Goal: Transaction & Acquisition: Book appointment/travel/reservation

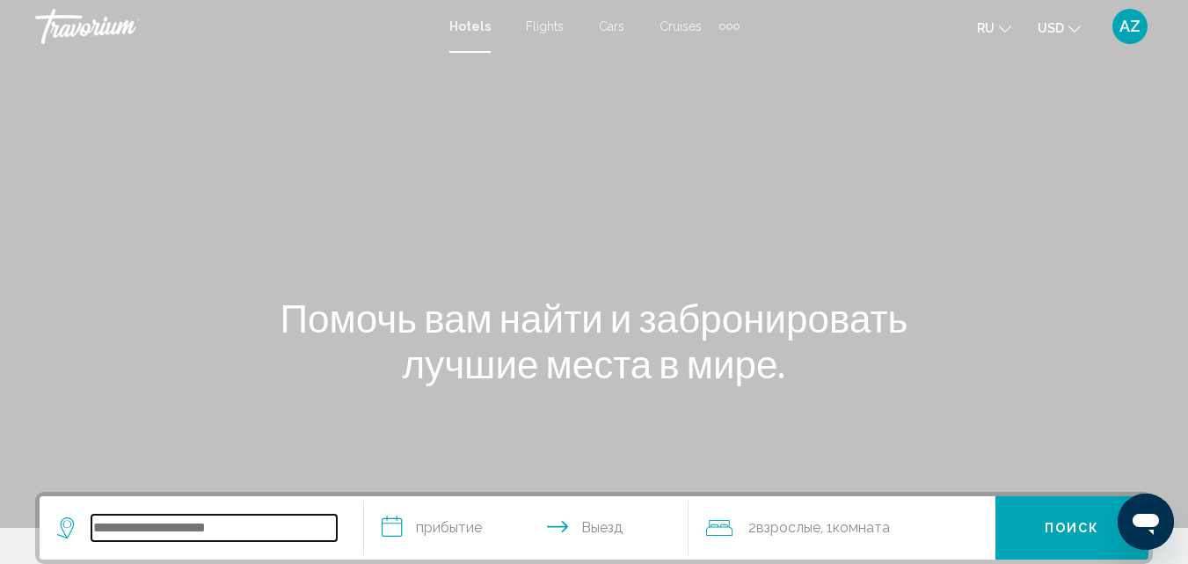
click at [238, 521] on input "Search widget" at bounding box center [213, 527] width 245 height 26
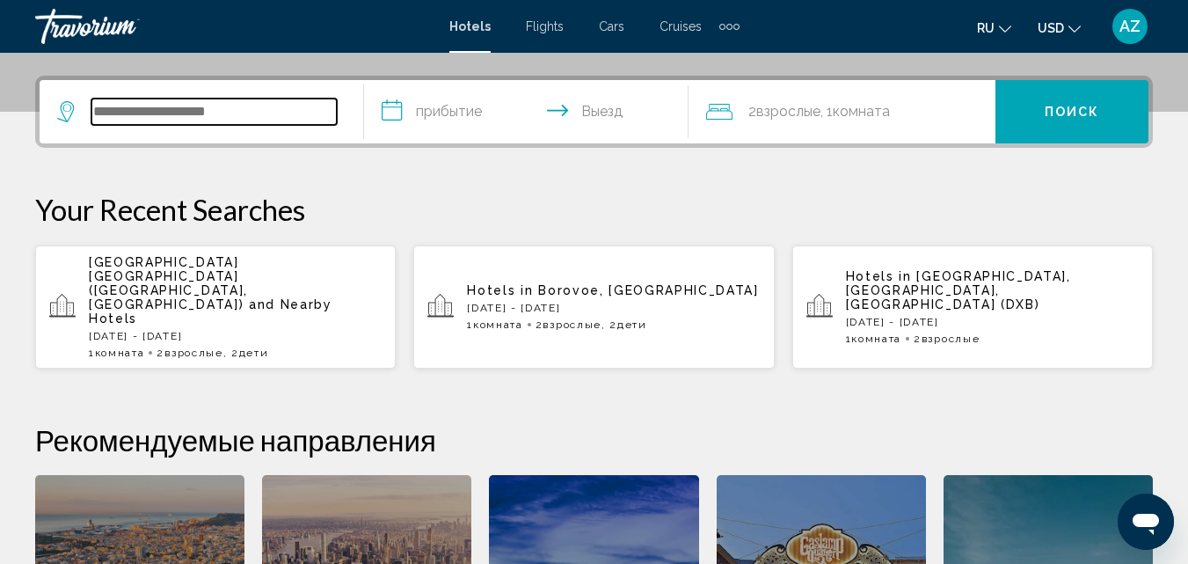
scroll to position [434, 0]
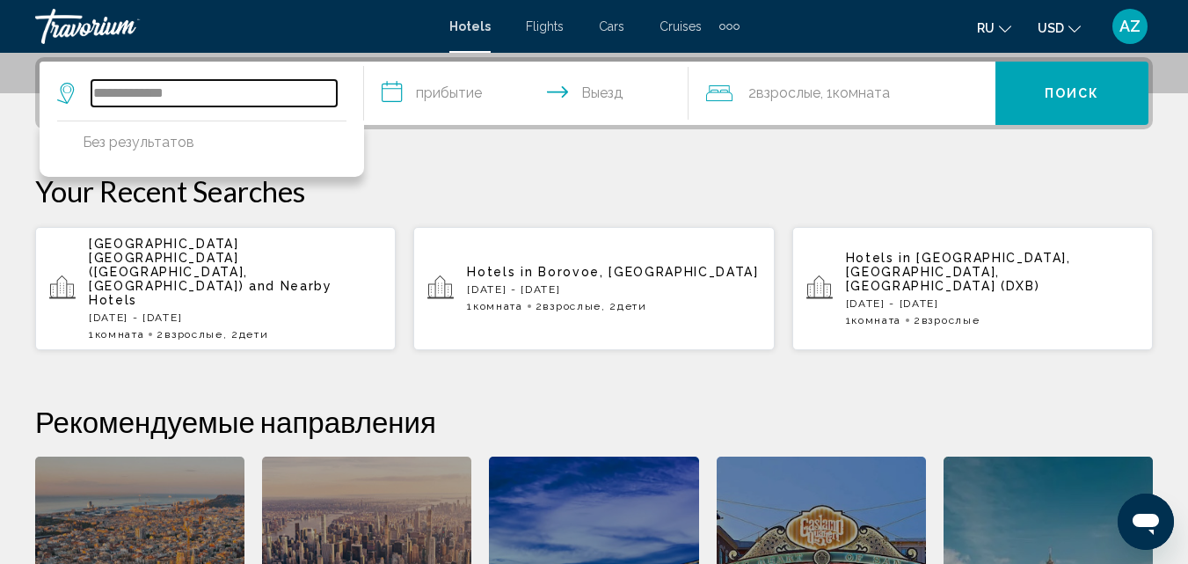
click at [287, 83] on input "**********" at bounding box center [213, 93] width 245 height 26
type input "**********"
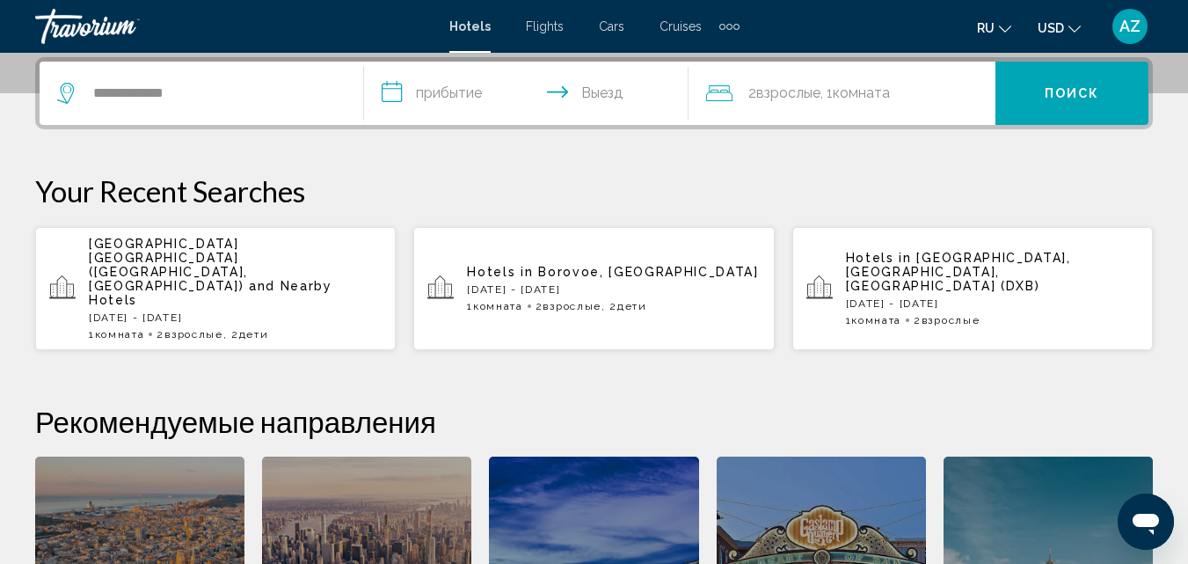
click at [426, 91] on input "**********" at bounding box center [530, 96] width 332 height 69
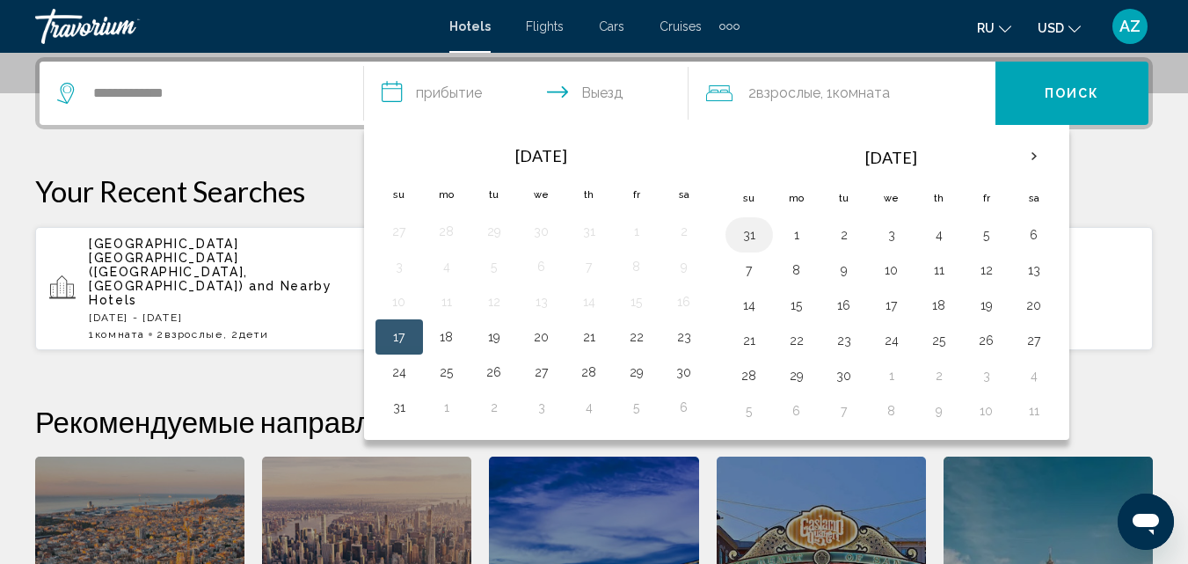
click at [750, 231] on button "31" at bounding box center [749, 234] width 28 height 25
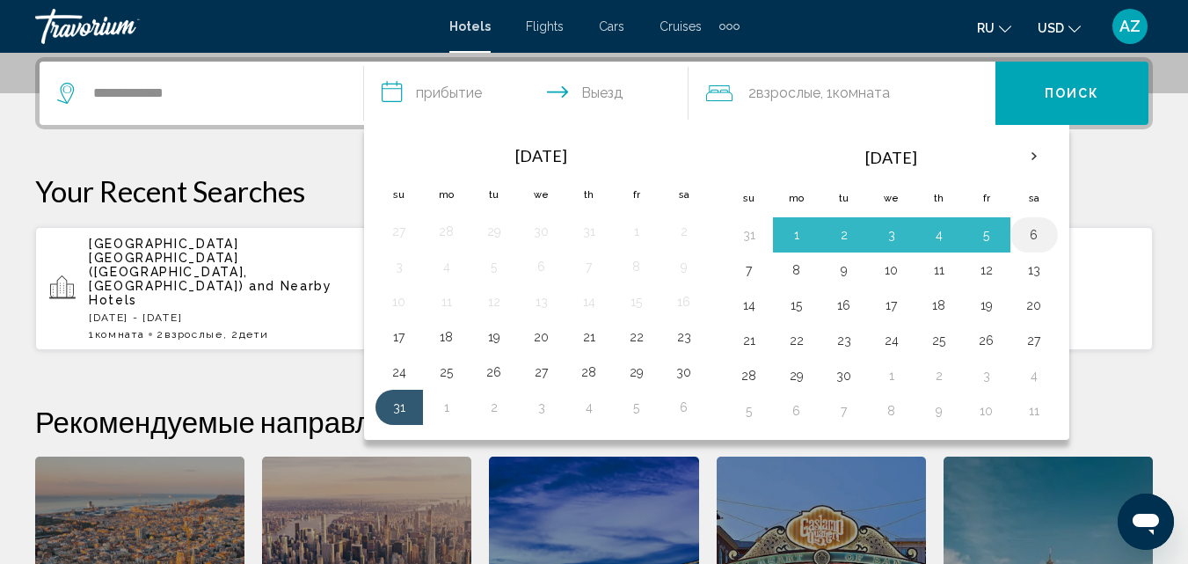
click at [1032, 230] on button "6" at bounding box center [1034, 234] width 28 height 25
type input "**********"
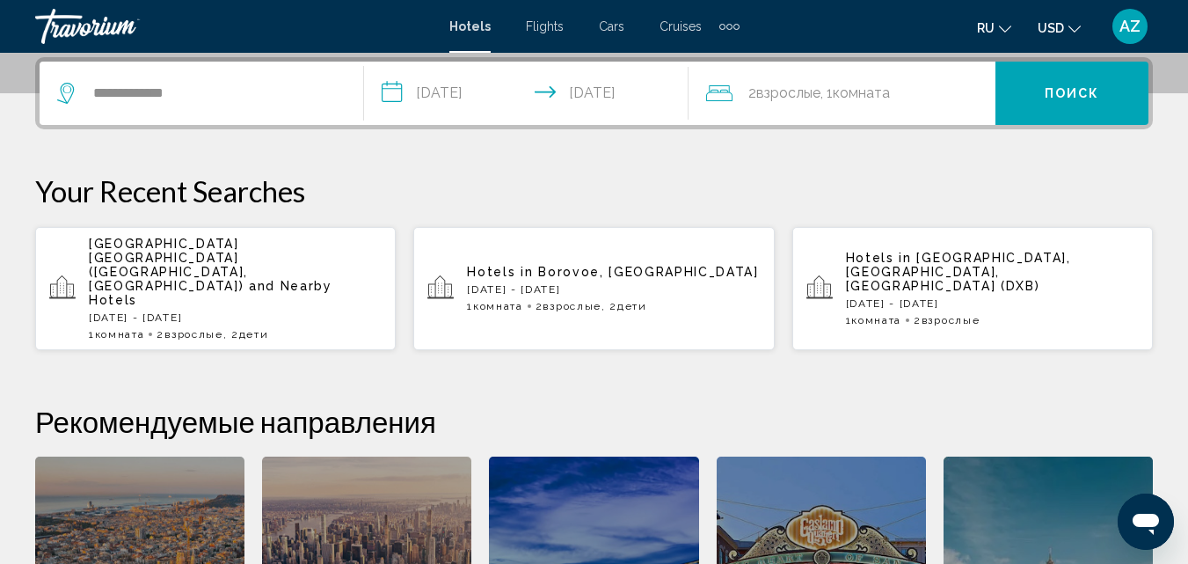
click at [883, 99] on span "Комната" at bounding box center [861, 92] width 57 height 17
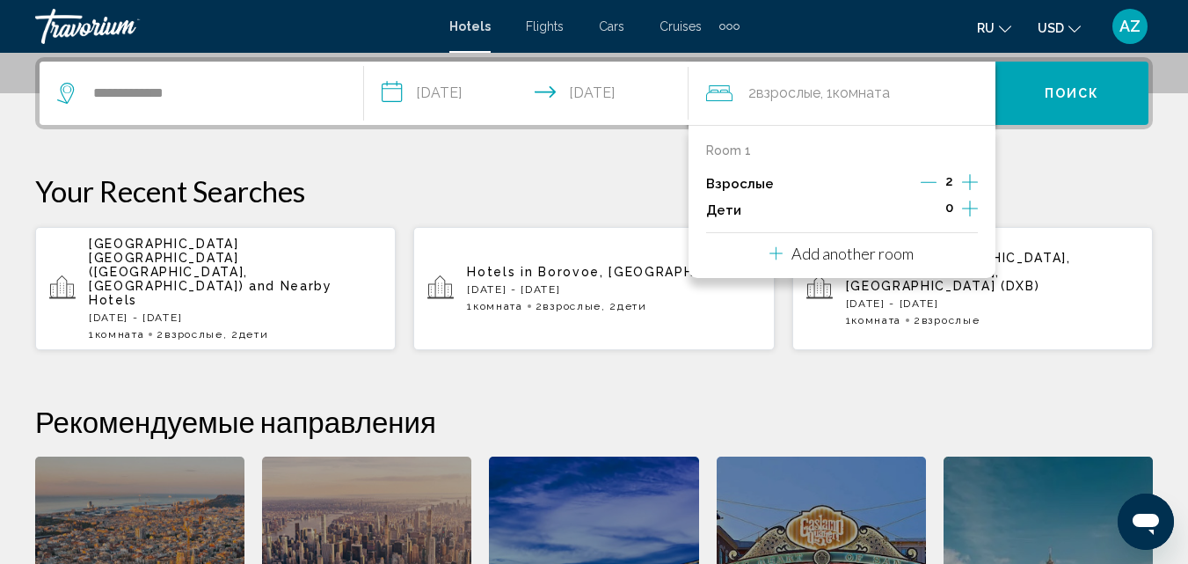
click at [966, 208] on icon "Increment children" at bounding box center [970, 208] width 16 height 21
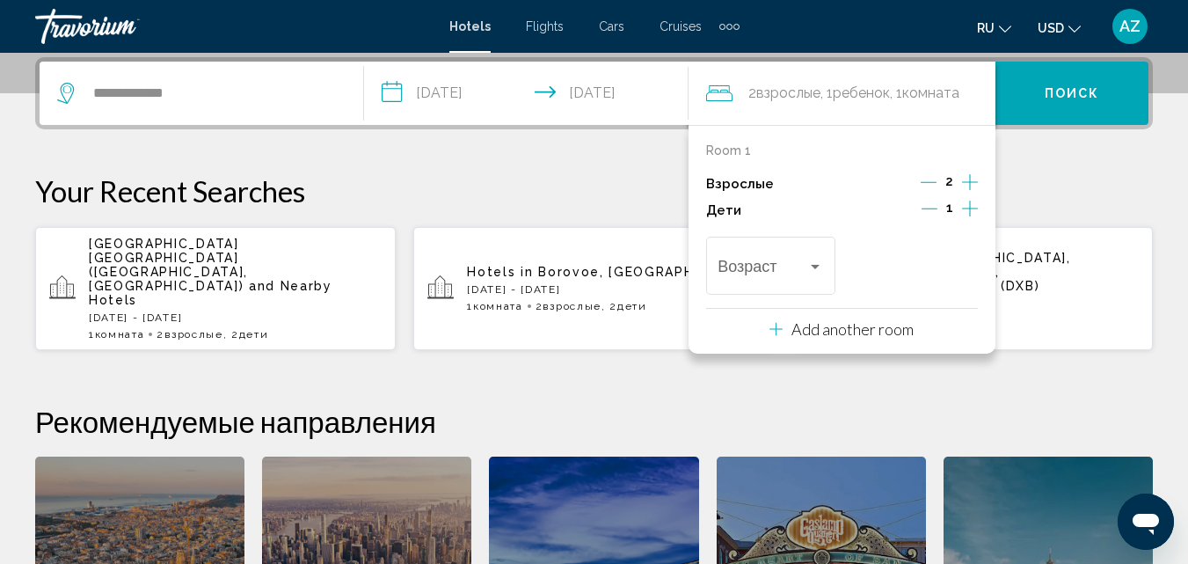
click at [966, 208] on icon "Increment children" at bounding box center [970, 208] width 16 height 21
click at [790, 259] on div "Возраст" at bounding box center [771, 263] width 106 height 62
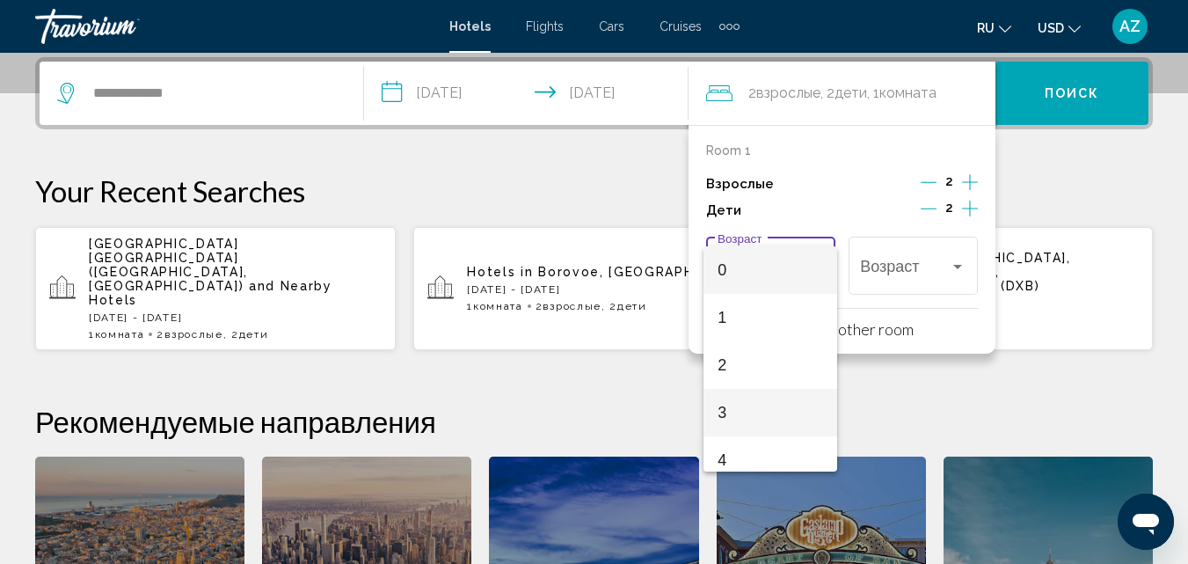
click at [744, 421] on span "3" at bounding box center [771, 412] width 106 height 47
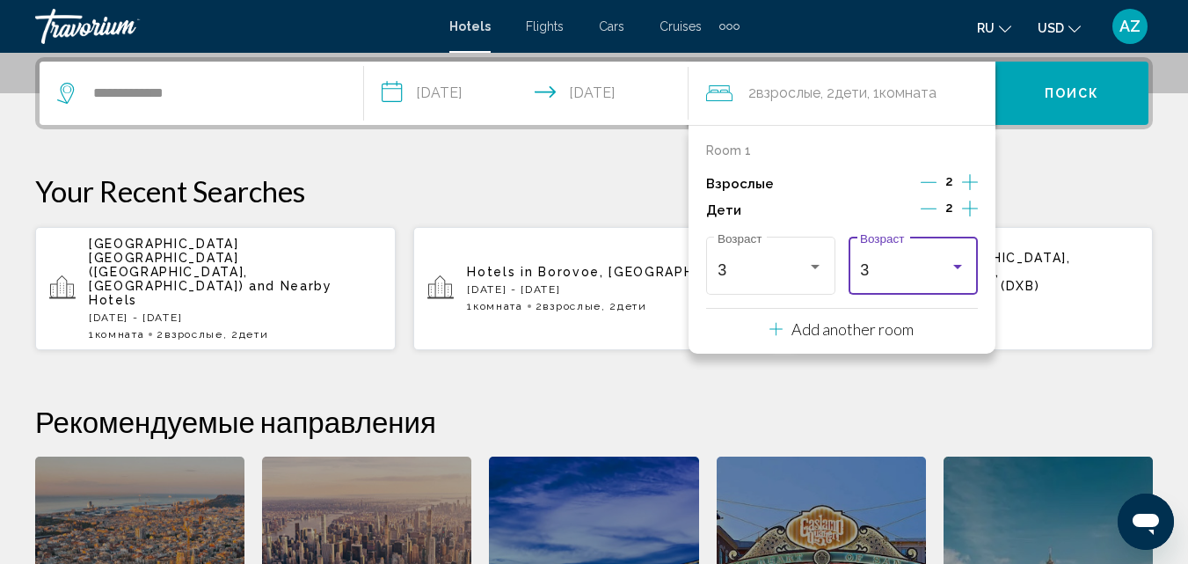
click at [917, 273] on div "3" at bounding box center [905, 270] width 90 height 18
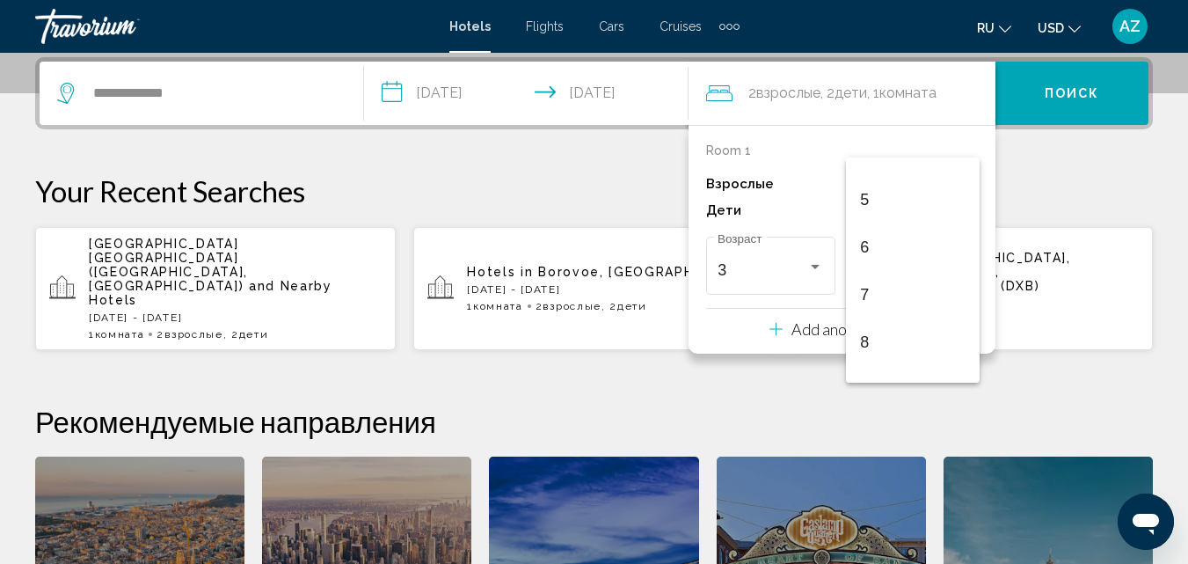
scroll to position [230, 0]
click at [900, 370] on span "9" at bounding box center [913, 378] width 106 height 47
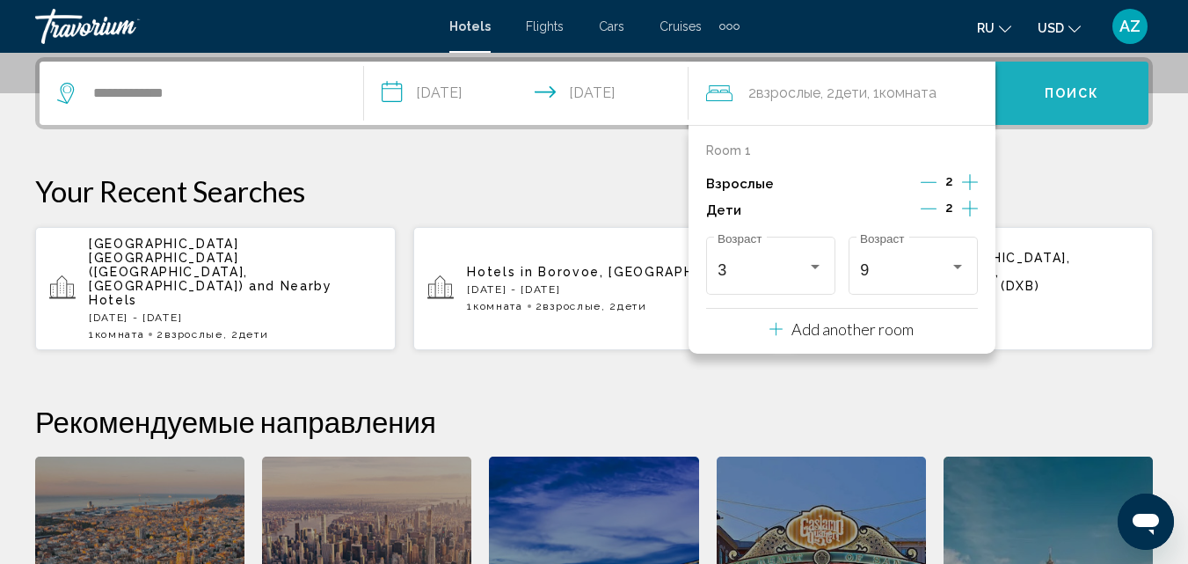
click at [1025, 100] on button "Поиск" at bounding box center [1071, 93] width 153 height 63
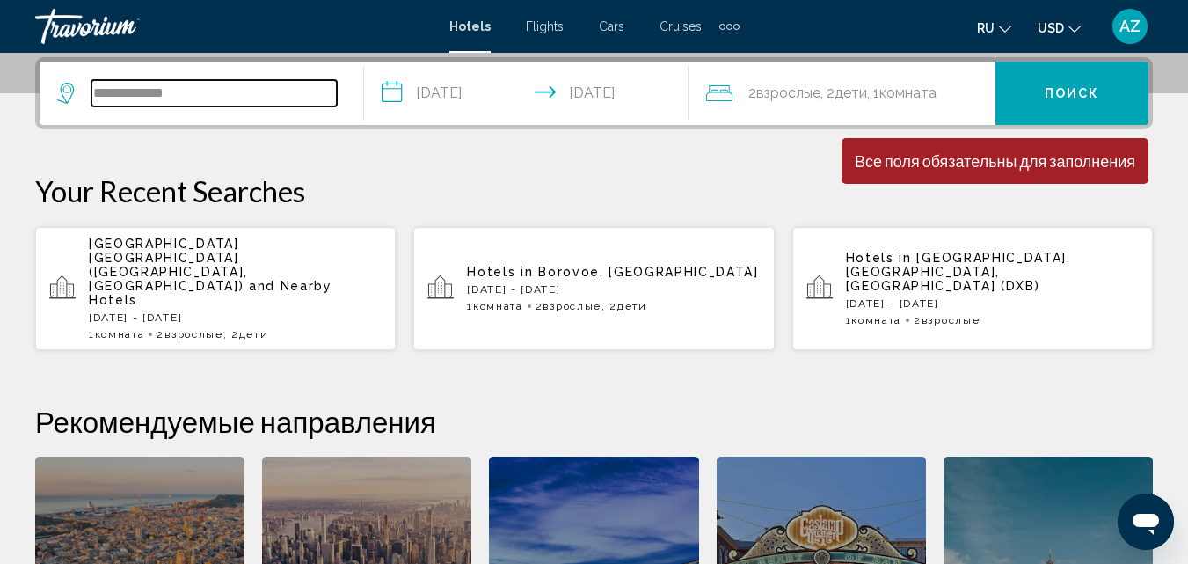
click at [293, 99] on input "**********" at bounding box center [213, 93] width 245 height 26
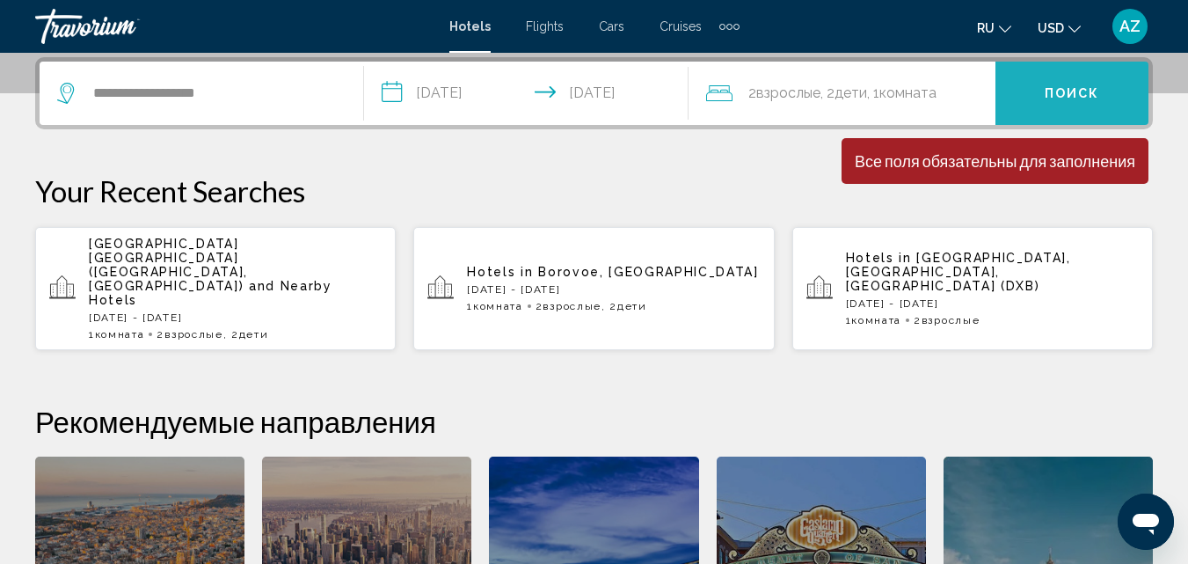
click at [1057, 117] on button "Поиск" at bounding box center [1071, 93] width 153 height 63
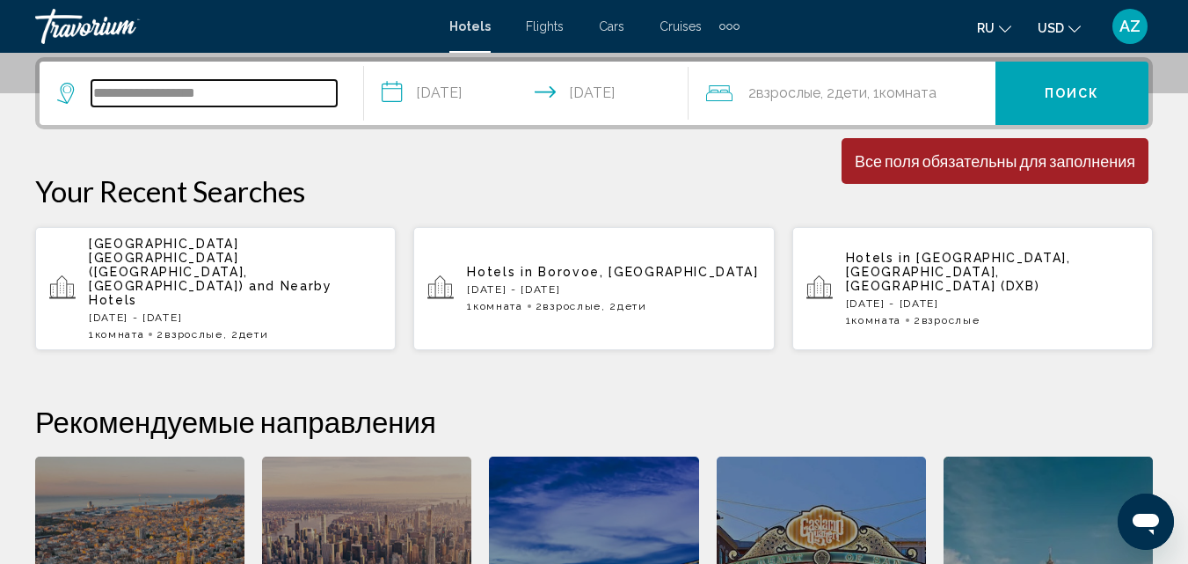
click at [273, 103] on input "**********" at bounding box center [213, 93] width 245 height 26
type input "*"
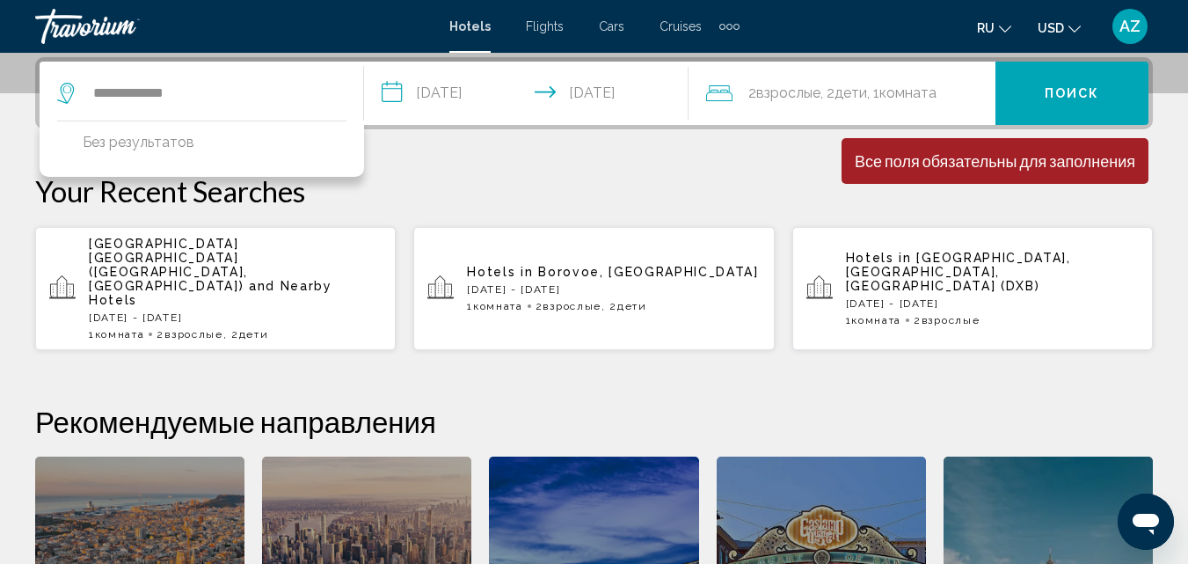
click at [441, 27] on div "Hotels Flights Cars Cruises Activities Hotels Flights Cars Cruises Activities r…" at bounding box center [594, 26] width 1188 height 37
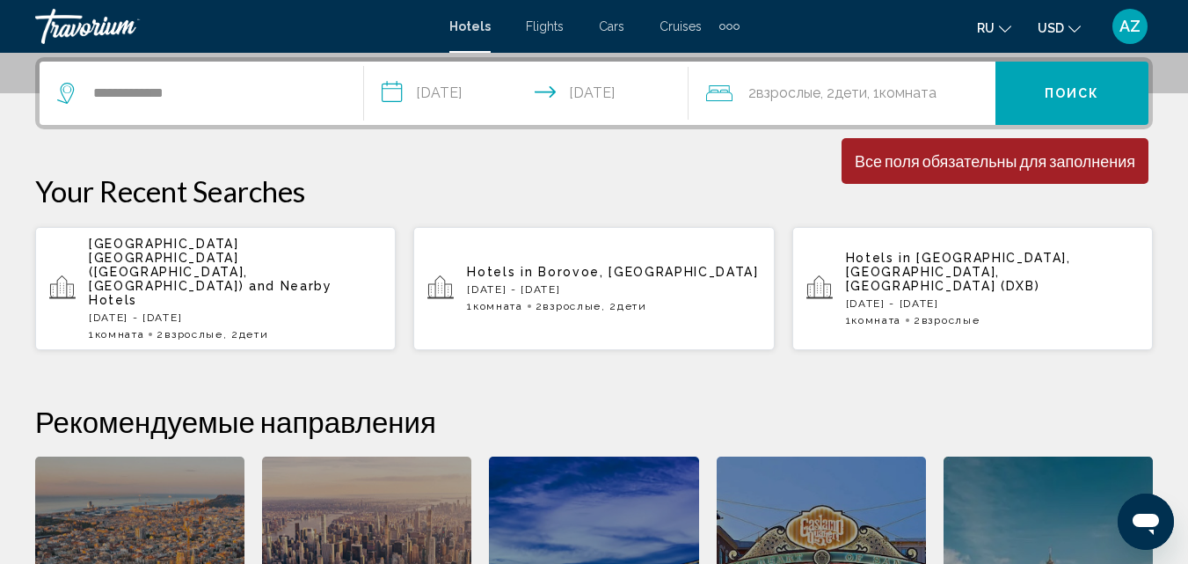
click at [472, 25] on span "Hotels" at bounding box center [469, 26] width 41 height 14
click at [278, 107] on div "**********" at bounding box center [201, 93] width 288 height 63
click at [266, 84] on input "**********" at bounding box center [213, 93] width 245 height 26
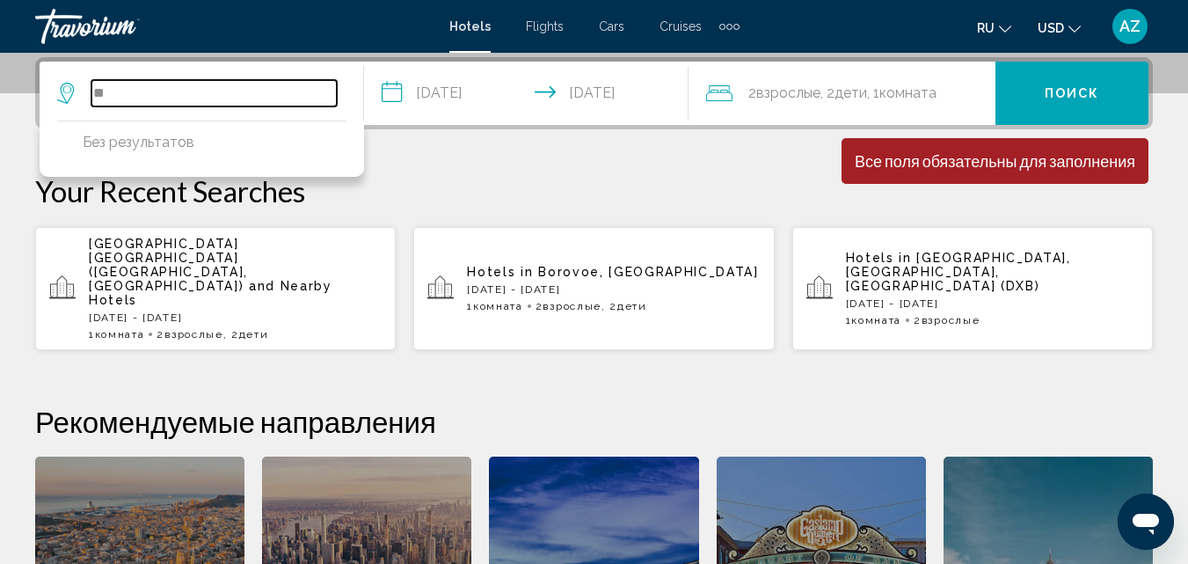
type input "*"
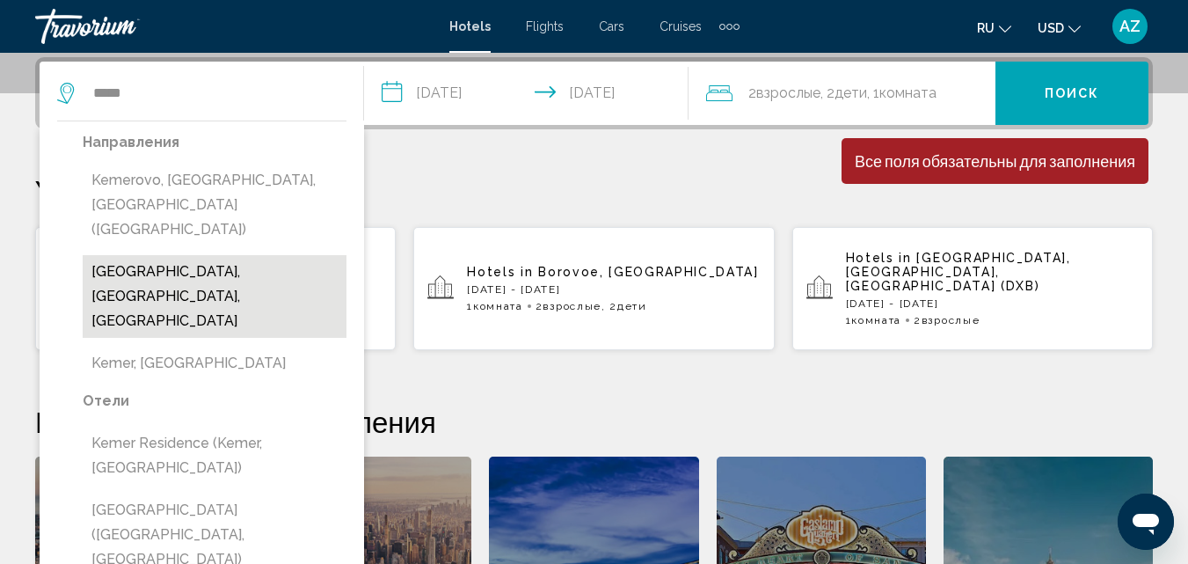
click at [211, 255] on button "[GEOGRAPHIC_DATA], [GEOGRAPHIC_DATA], [GEOGRAPHIC_DATA]" at bounding box center [215, 296] width 264 height 83
type input "**********"
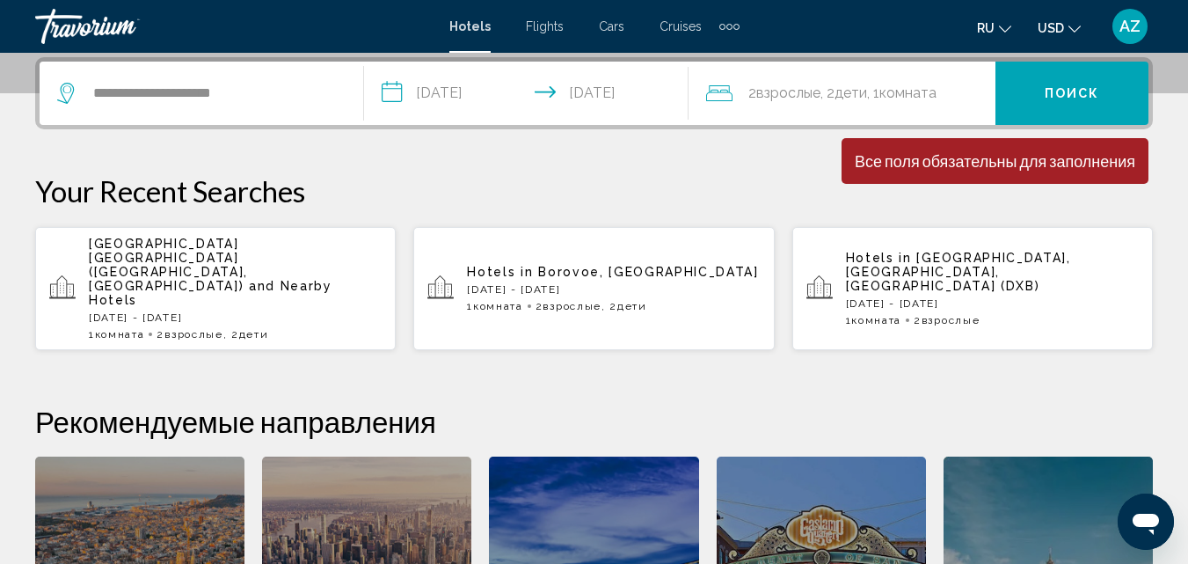
click at [1062, 87] on span "Поиск" at bounding box center [1072, 94] width 55 height 14
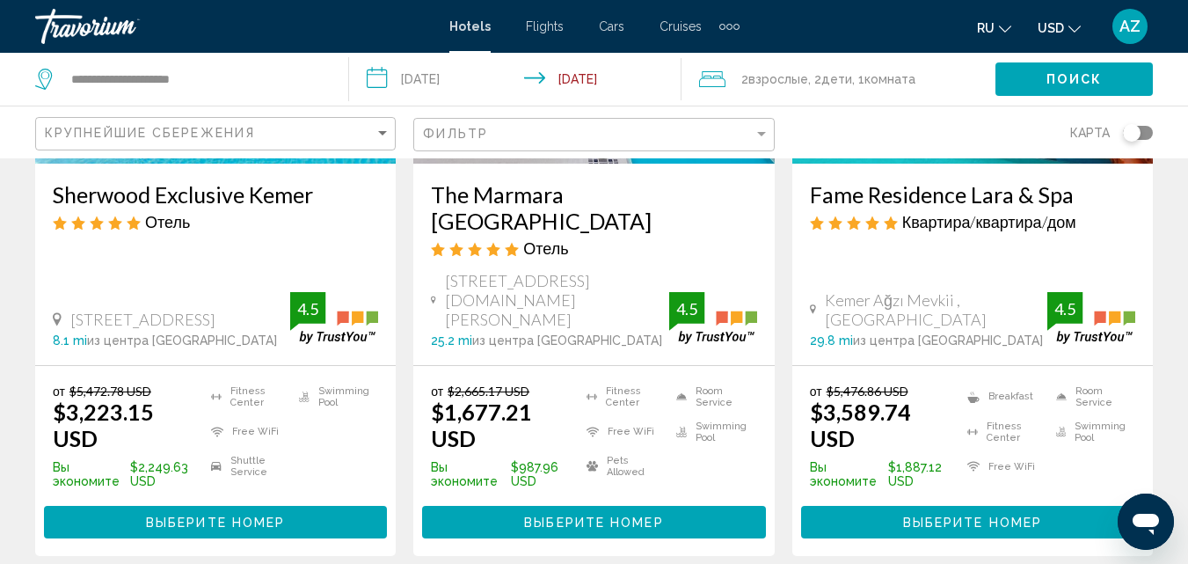
scroll to position [2594, 0]
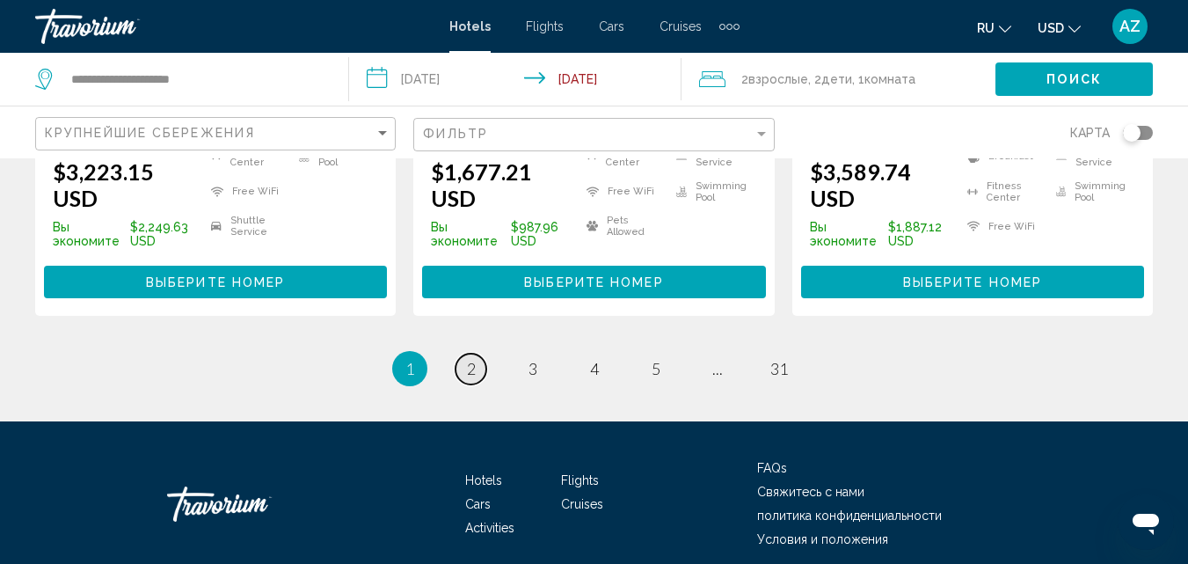
click at [473, 359] on span "2" at bounding box center [471, 368] width 9 height 19
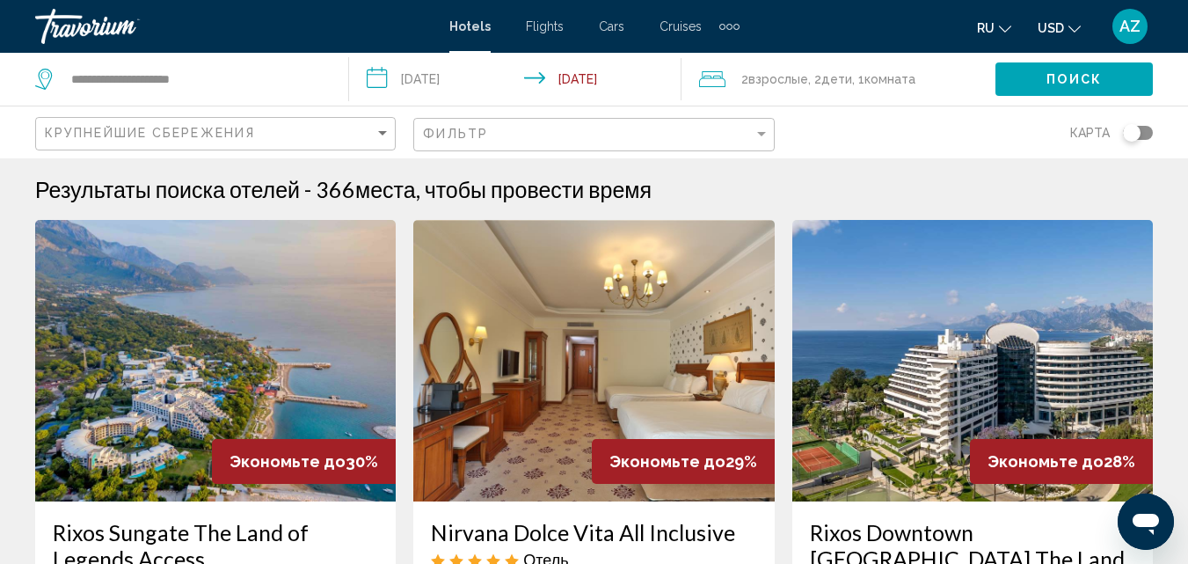
click at [444, 83] on input "**********" at bounding box center [518, 82] width 339 height 58
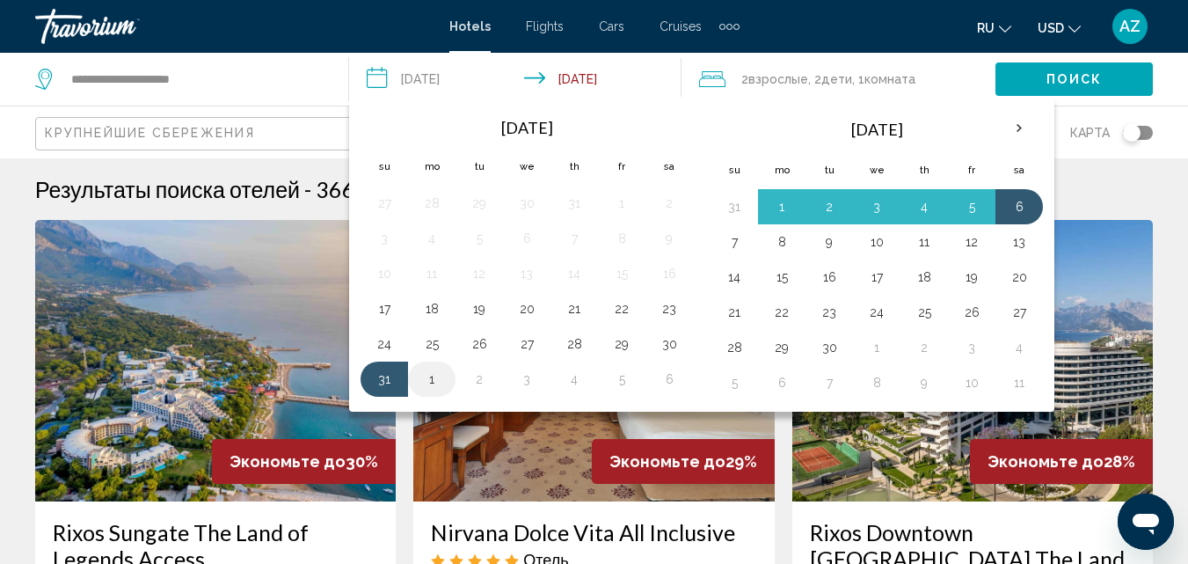
click at [432, 373] on button "1" at bounding box center [432, 379] width 28 height 25
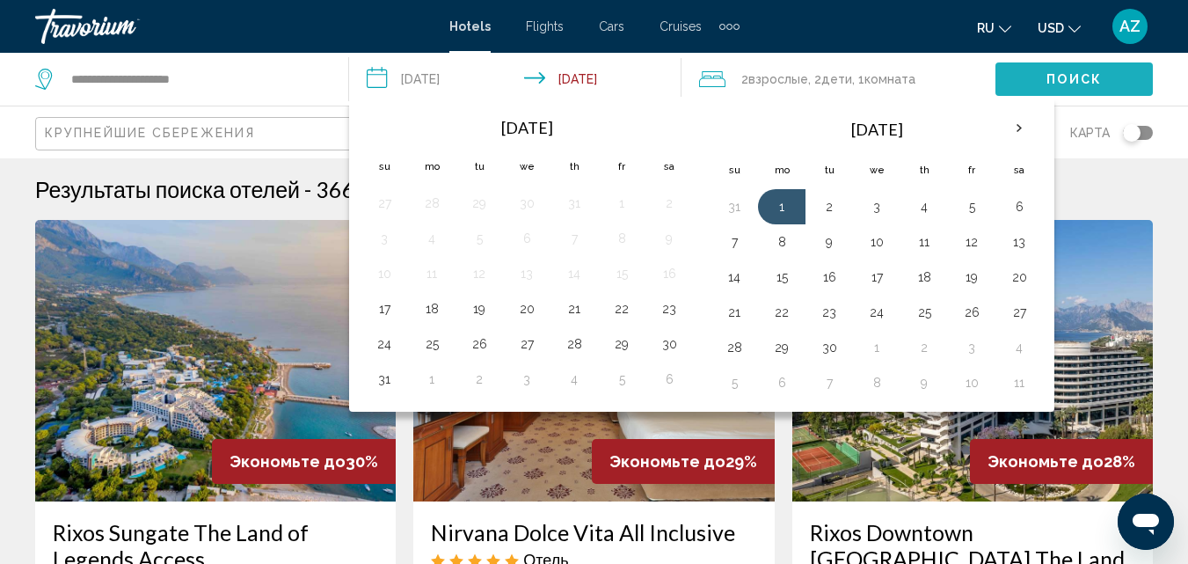
click at [1022, 71] on button "Поиск" at bounding box center [1073, 78] width 157 height 33
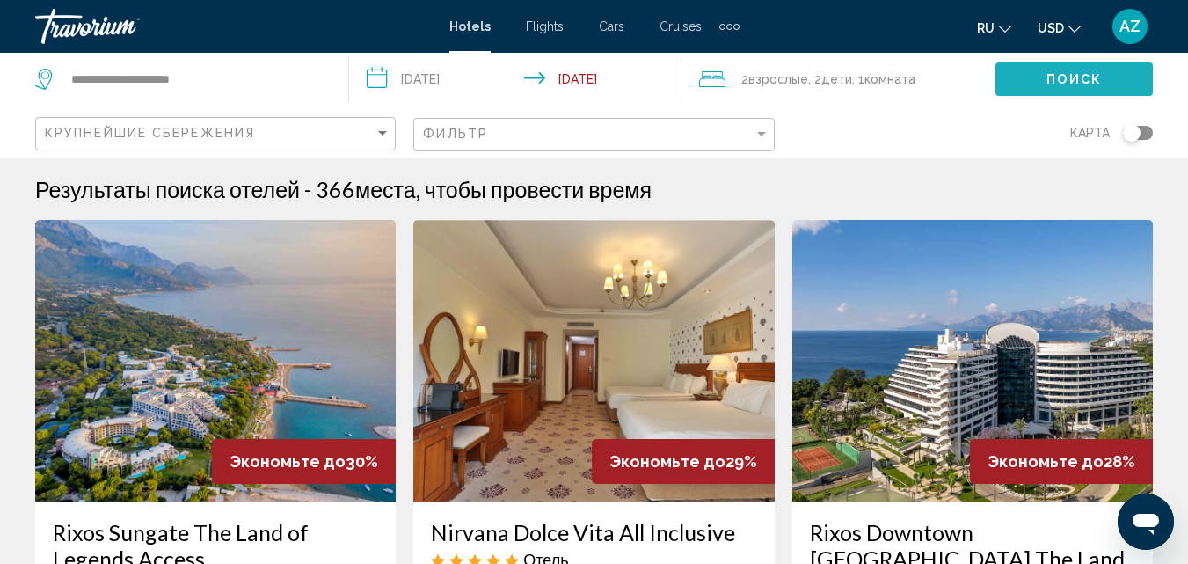
click at [1024, 71] on button "Поиск" at bounding box center [1073, 78] width 157 height 33
click at [1010, 64] on button "Поиск" at bounding box center [1073, 78] width 157 height 33
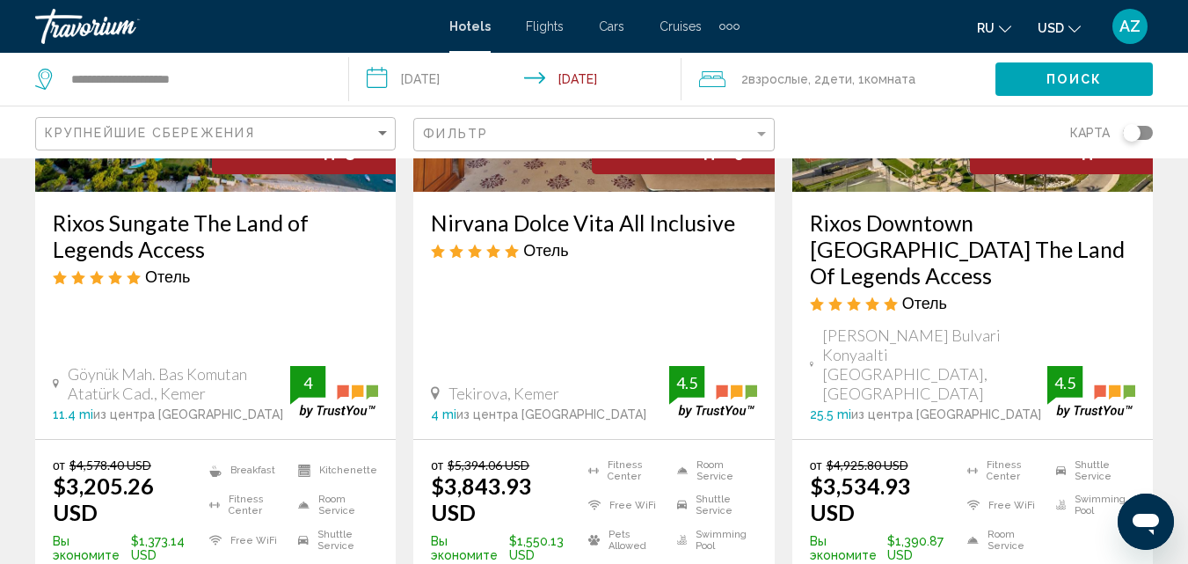
scroll to position [267, 0]
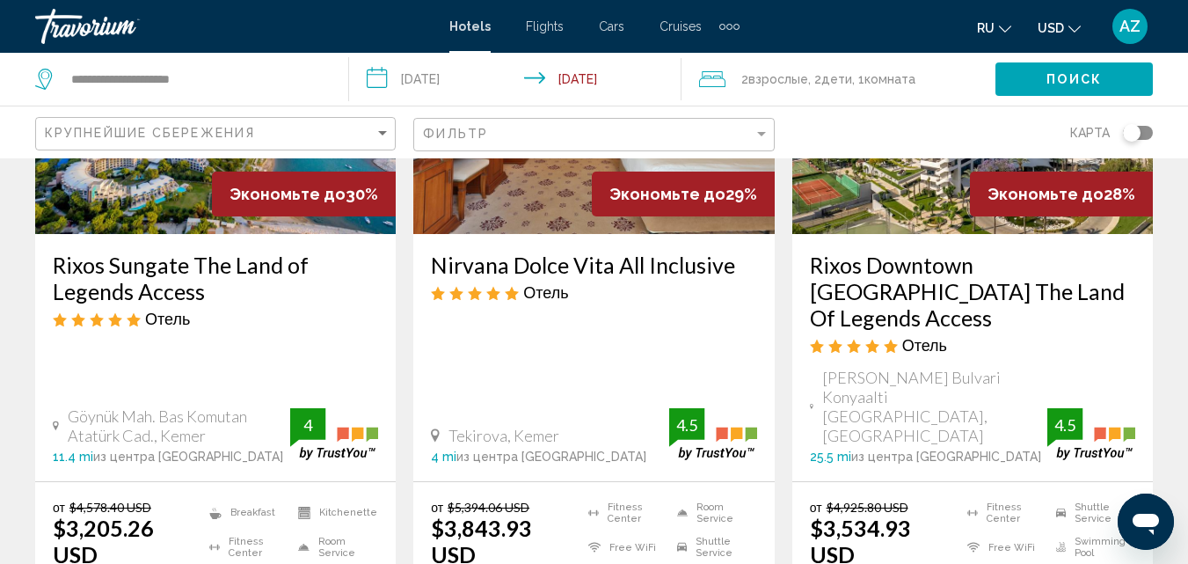
click at [862, 78] on span ", 1 Комната номера" at bounding box center [883, 79] width 63 height 25
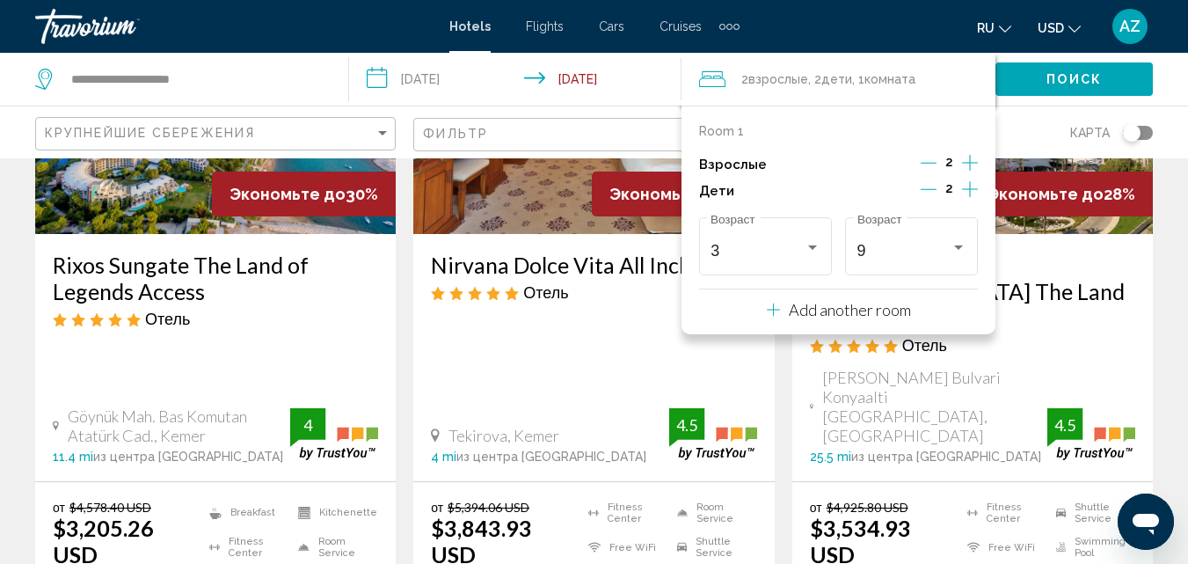
click at [463, 84] on input "**********" at bounding box center [518, 82] width 339 height 58
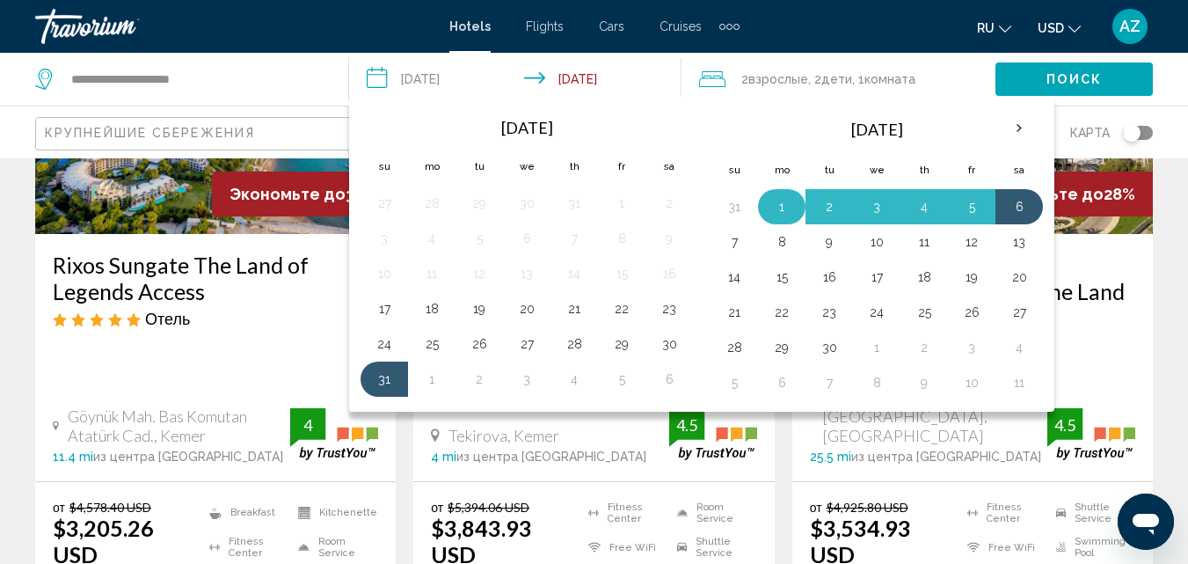
click at [775, 204] on button "1" at bounding box center [782, 206] width 28 height 25
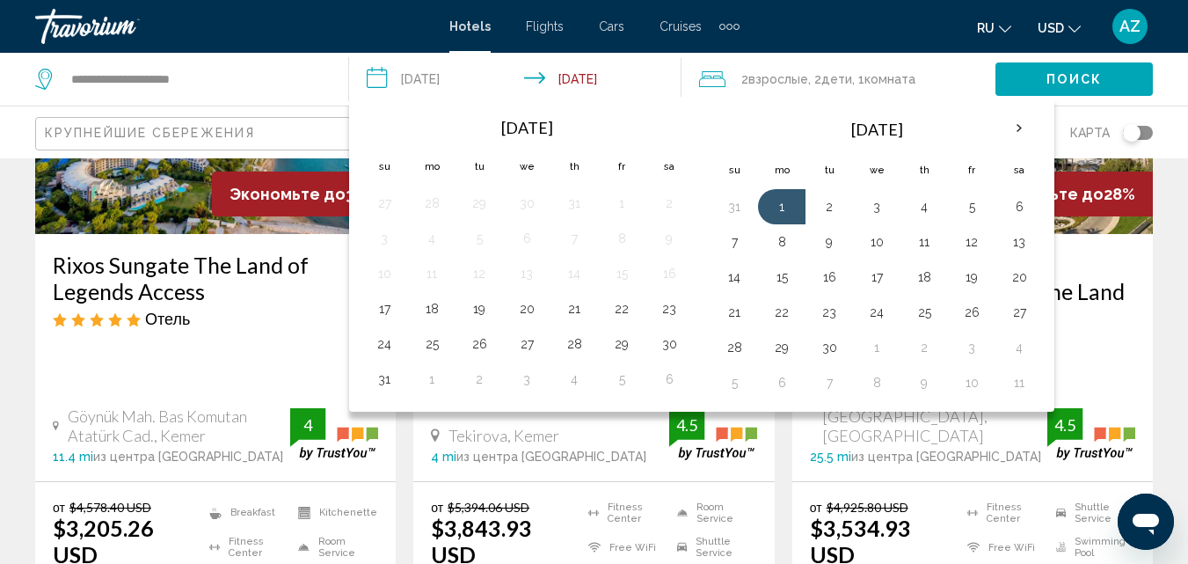
click at [419, 70] on input "**********" at bounding box center [518, 82] width 339 height 58
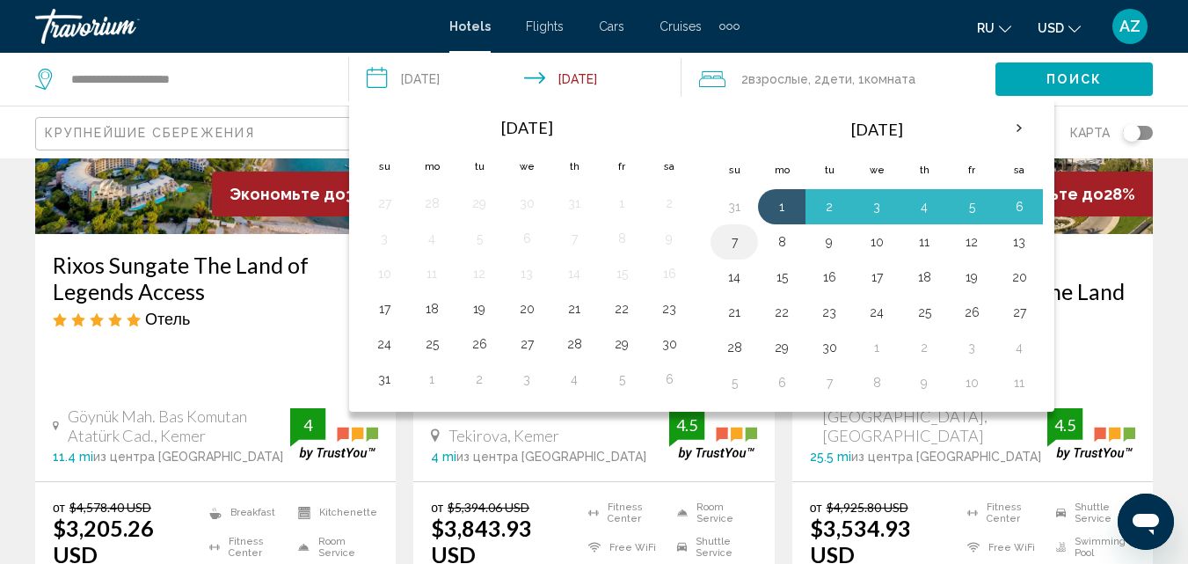
click at [736, 240] on button "7" at bounding box center [734, 242] width 28 height 25
type input "**********"
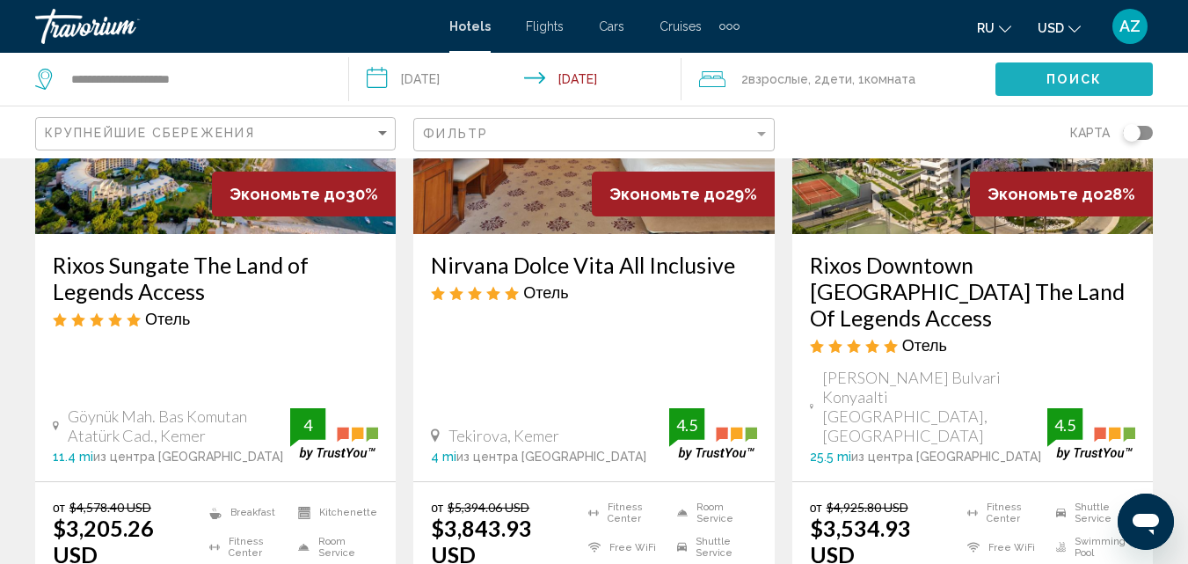
click at [1022, 69] on button "Поиск" at bounding box center [1073, 78] width 157 height 33
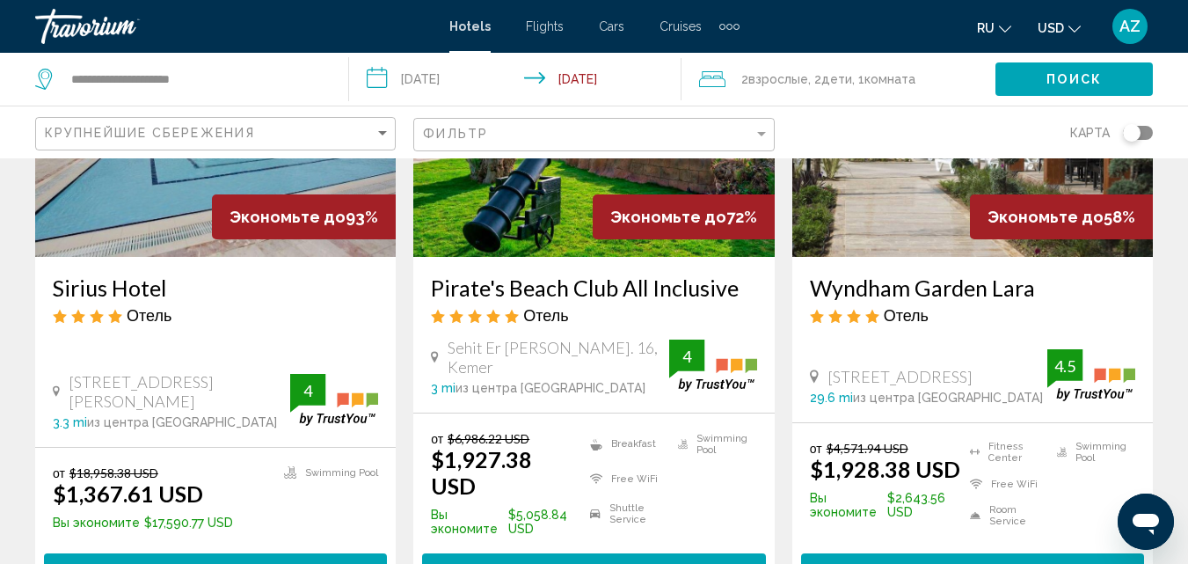
scroll to position [250, 0]
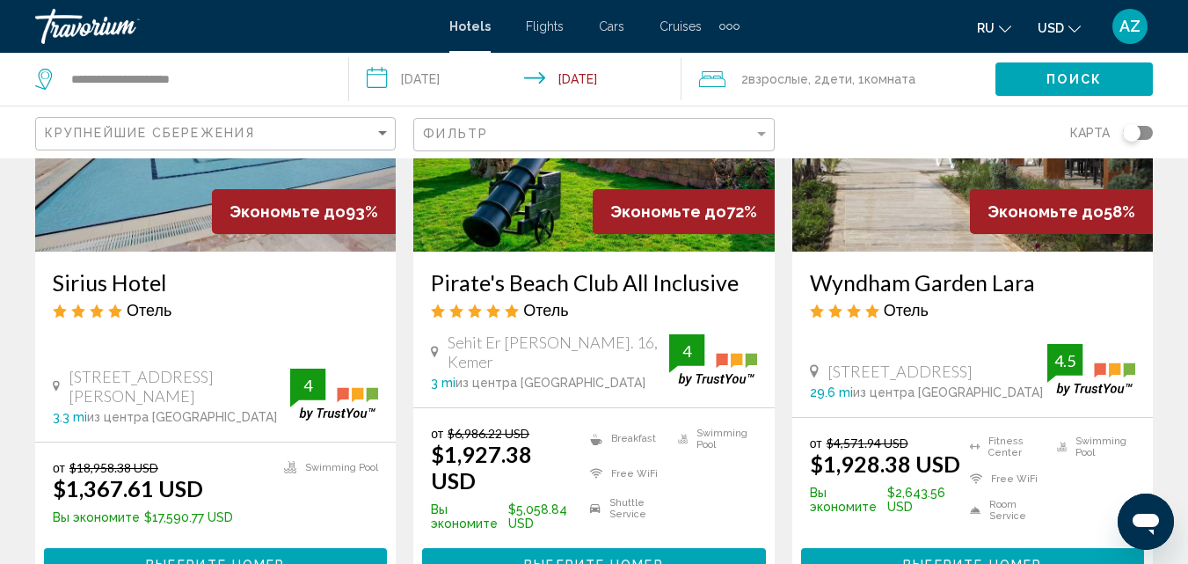
click at [150, 205] on img "Main content" at bounding box center [215, 110] width 361 height 281
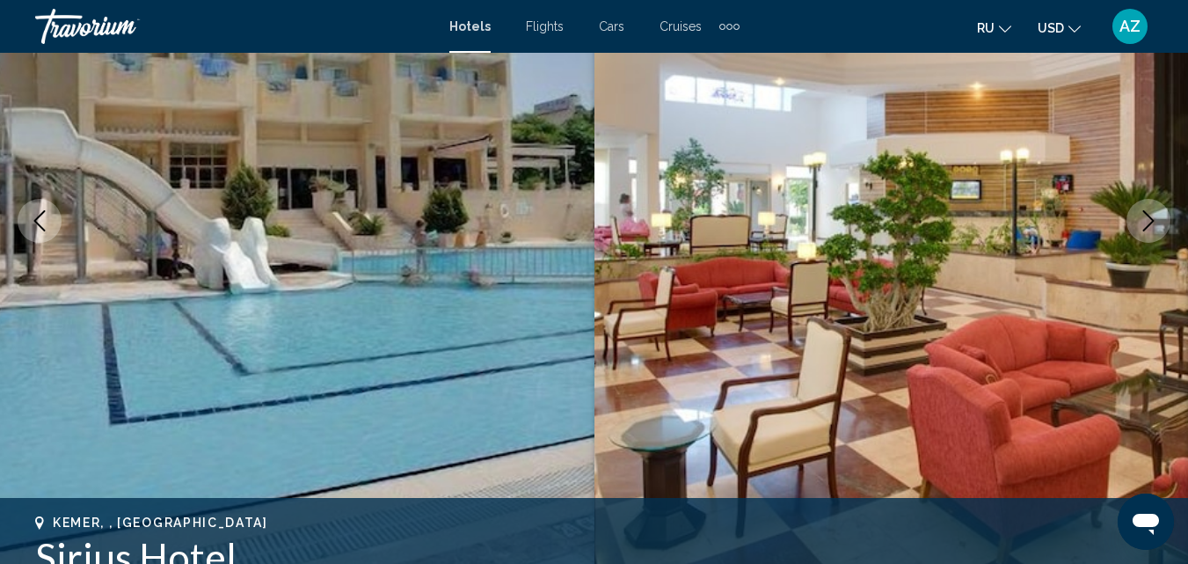
scroll to position [189, 0]
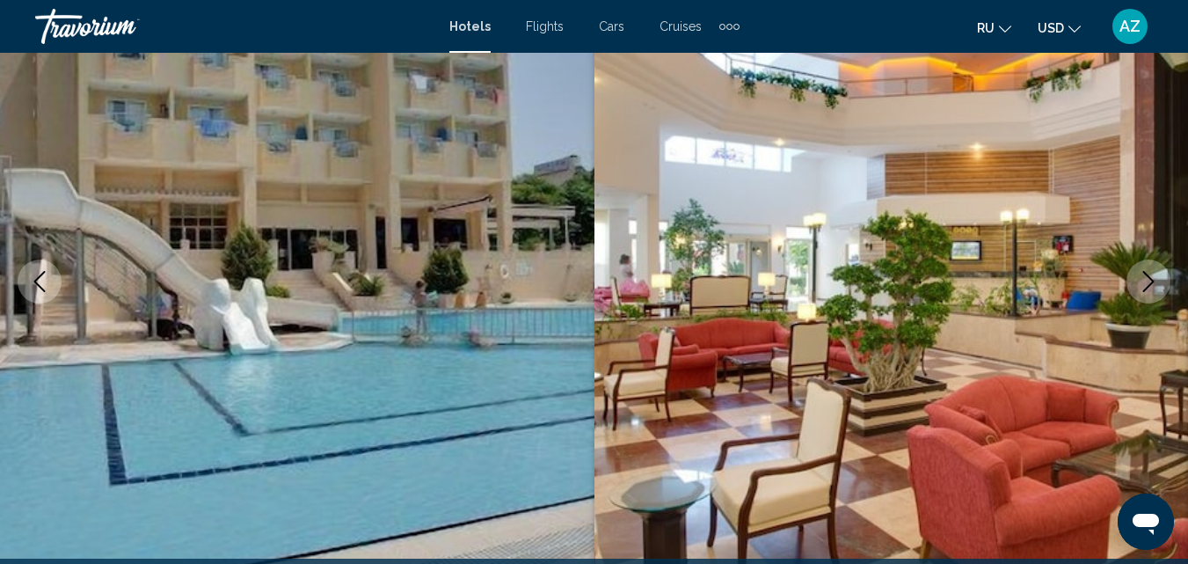
click at [1141, 288] on icon "Next image" at bounding box center [1148, 281] width 21 height 21
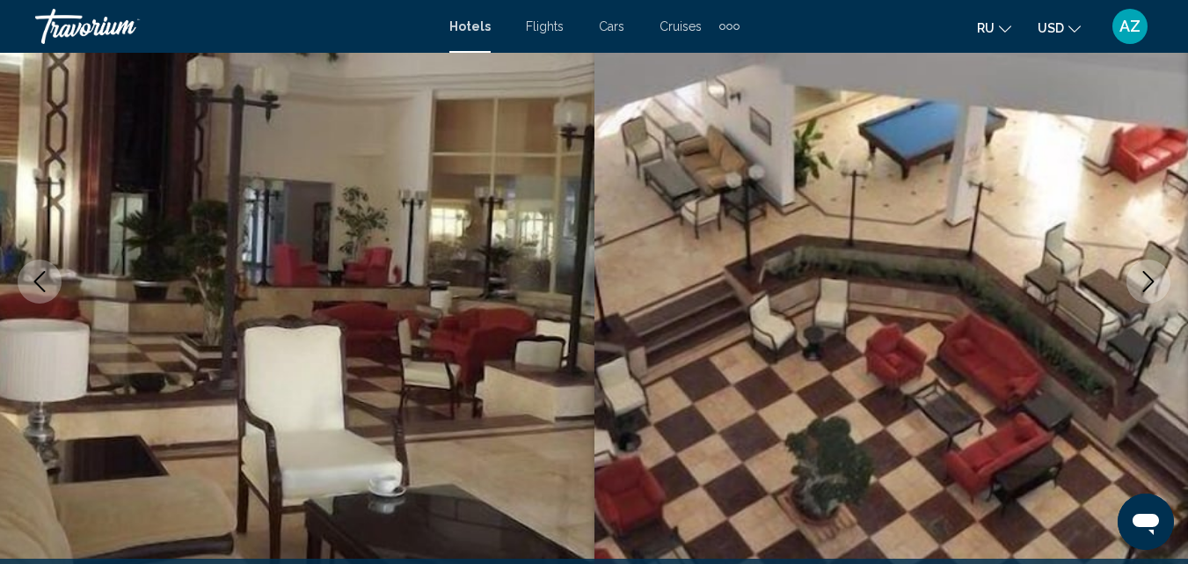
click at [1141, 288] on icon "Next image" at bounding box center [1148, 281] width 21 height 21
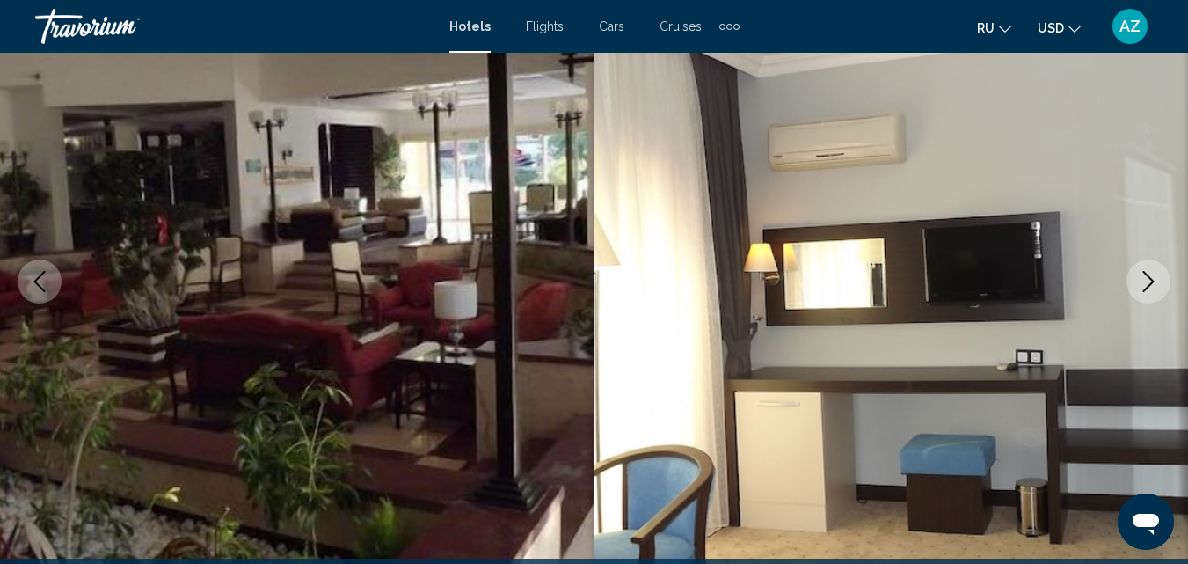
click at [1141, 288] on icon "Next image" at bounding box center [1148, 281] width 21 height 21
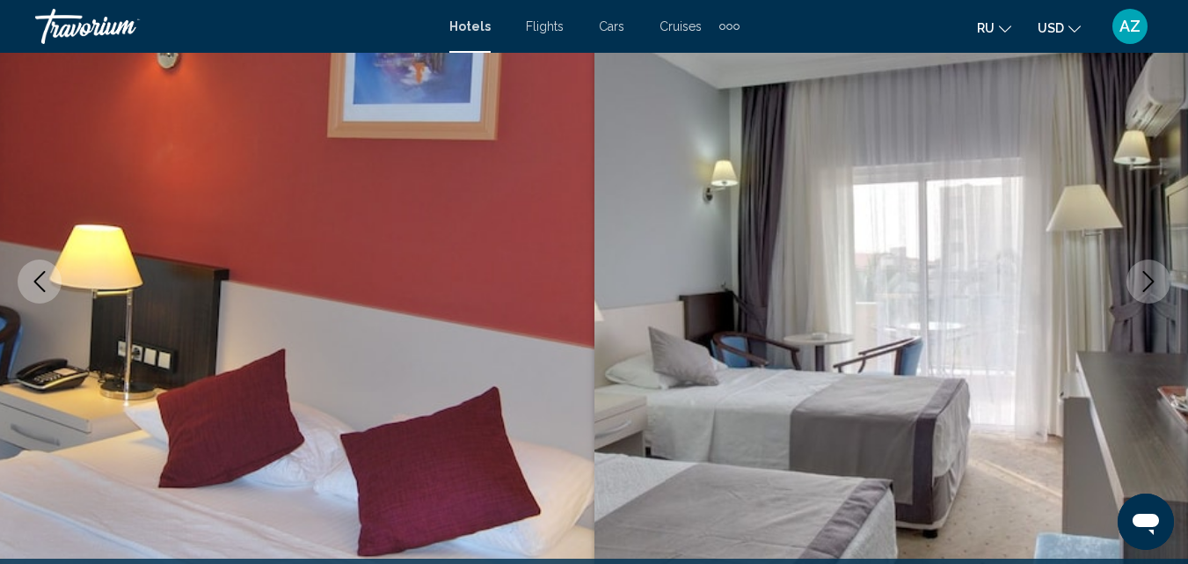
click at [1141, 288] on icon "Next image" at bounding box center [1148, 281] width 21 height 21
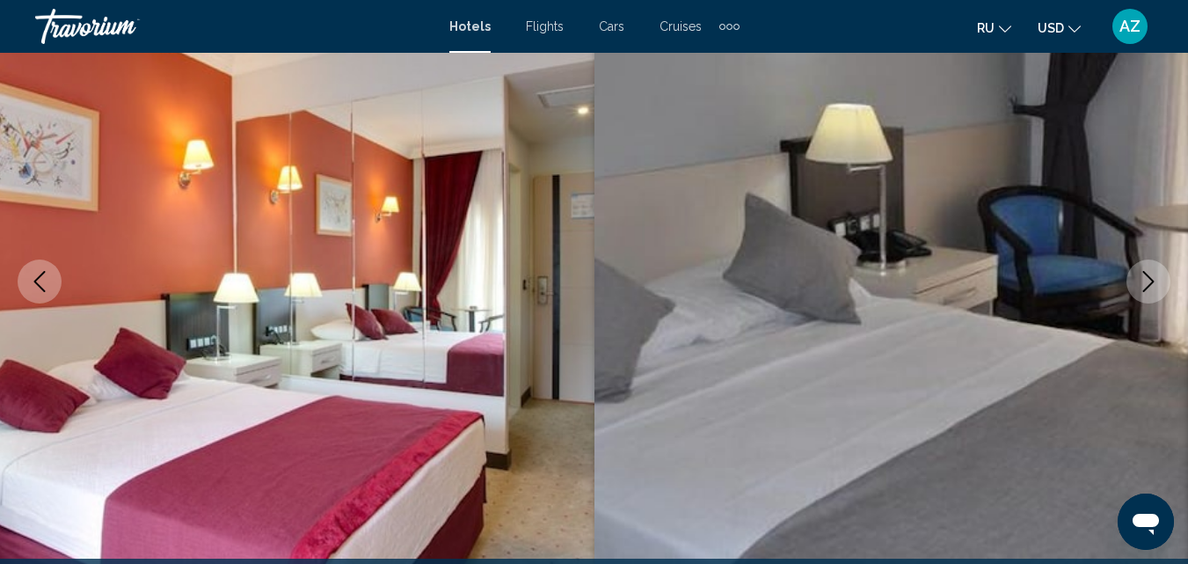
click at [1141, 288] on icon "Next image" at bounding box center [1148, 281] width 21 height 21
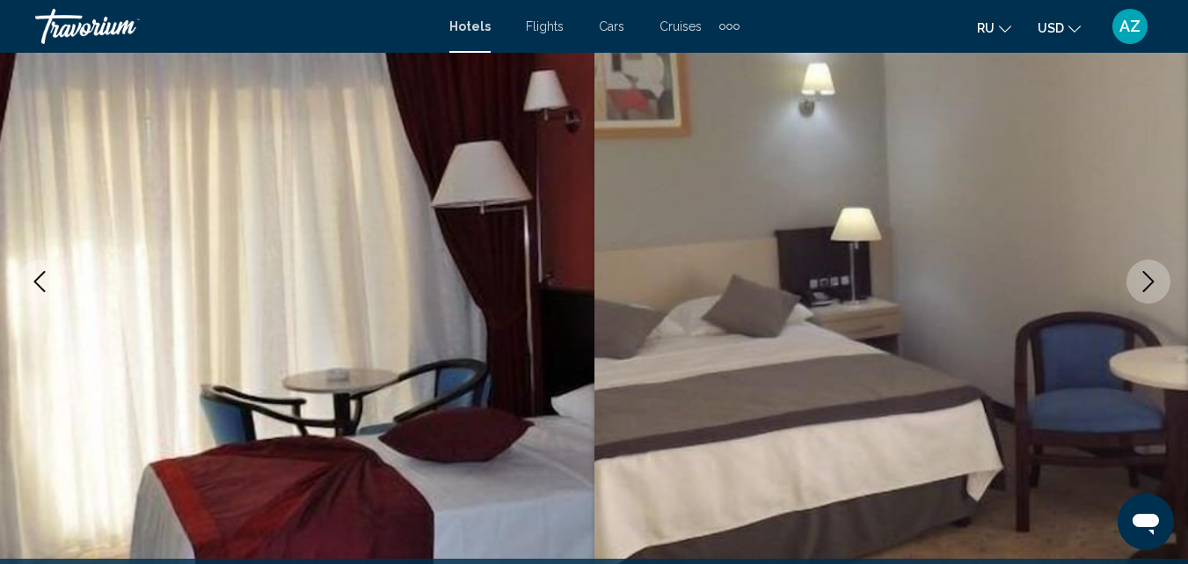
click at [1141, 288] on icon "Next image" at bounding box center [1148, 281] width 21 height 21
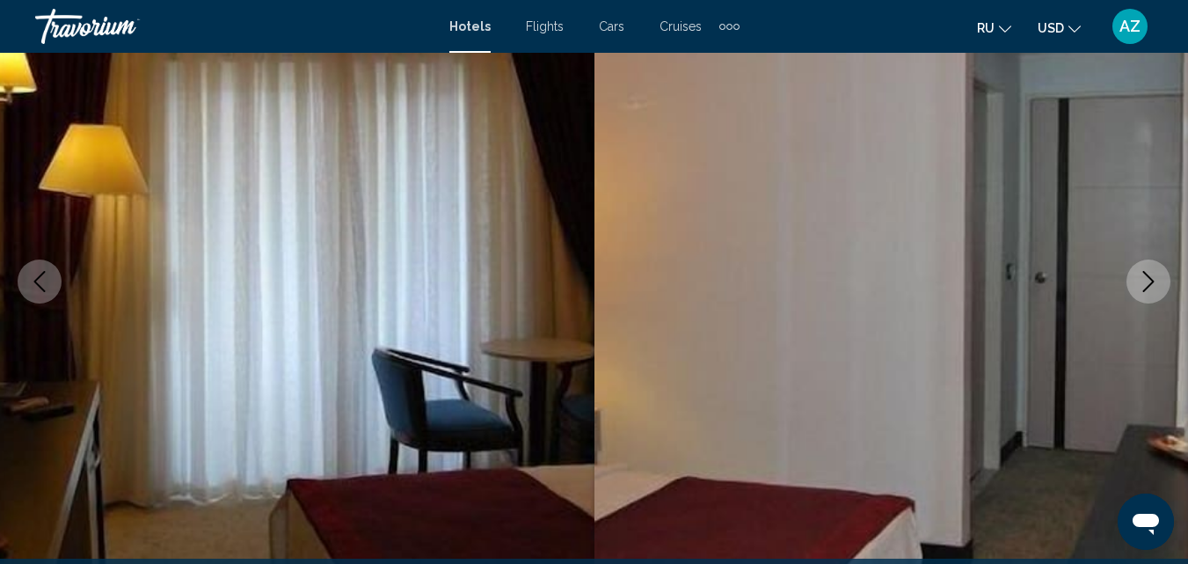
click at [1141, 288] on icon "Next image" at bounding box center [1148, 281] width 21 height 21
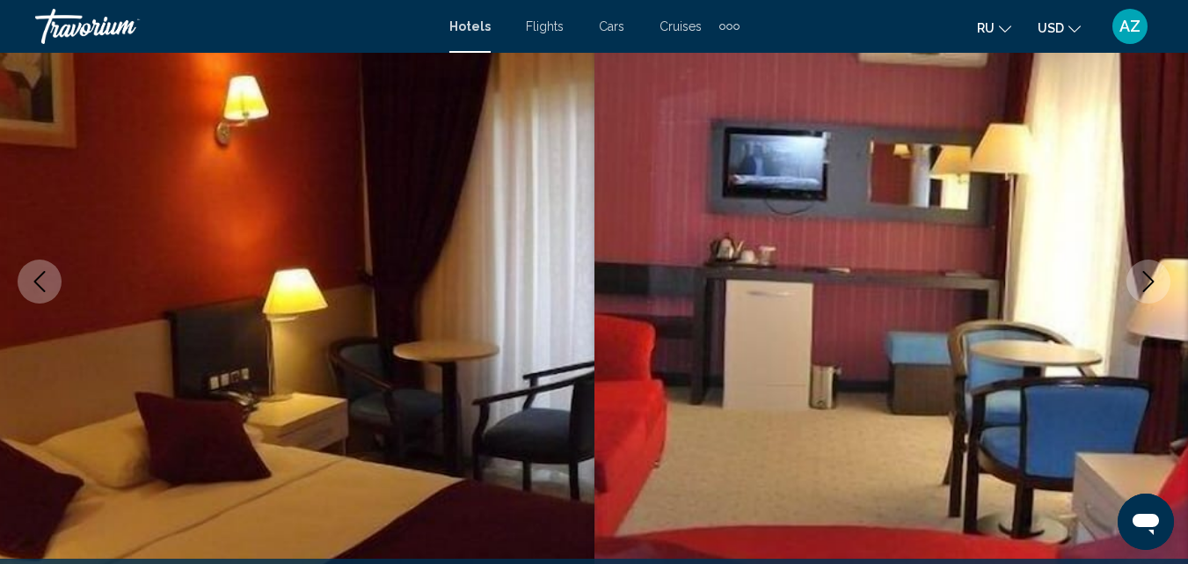
click at [1141, 288] on icon "Next image" at bounding box center [1148, 281] width 21 height 21
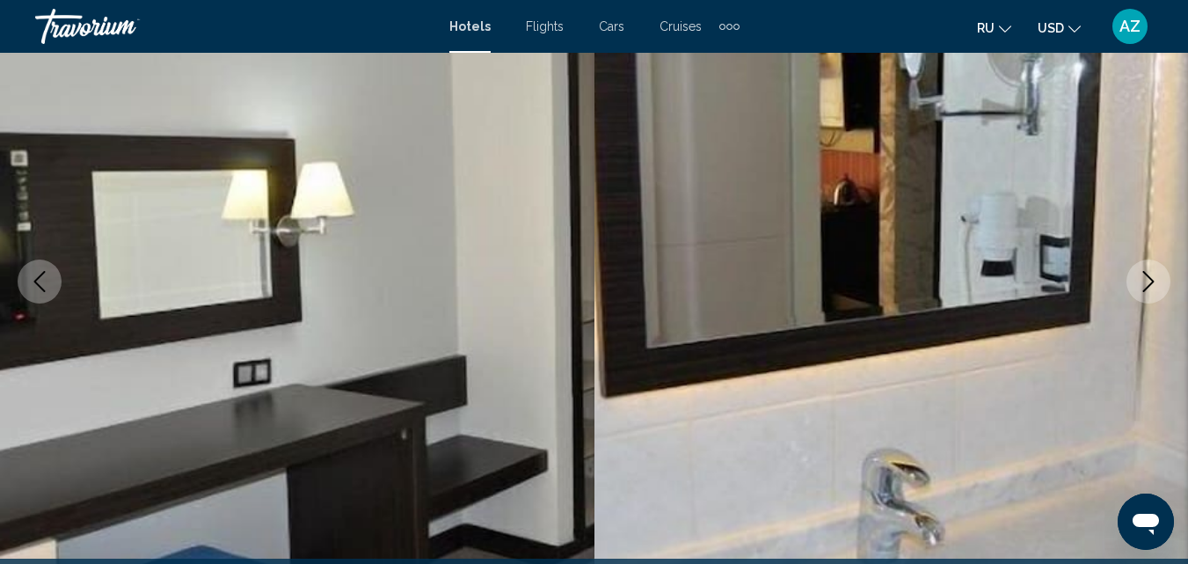
click at [1141, 288] on icon "Next image" at bounding box center [1148, 281] width 21 height 21
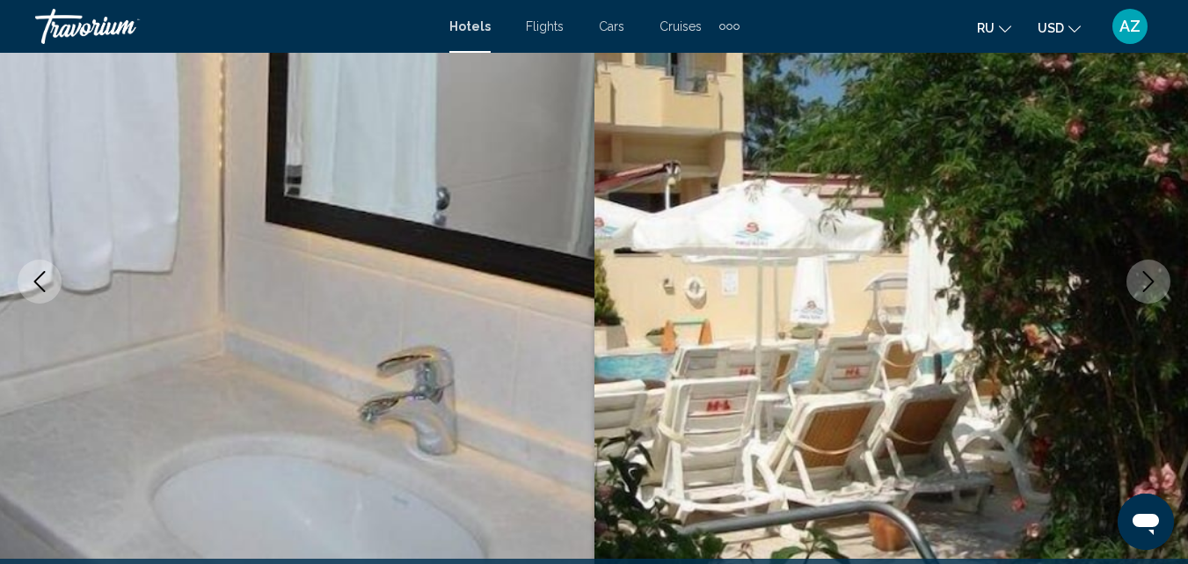
click at [1141, 288] on icon "Next image" at bounding box center [1148, 281] width 21 height 21
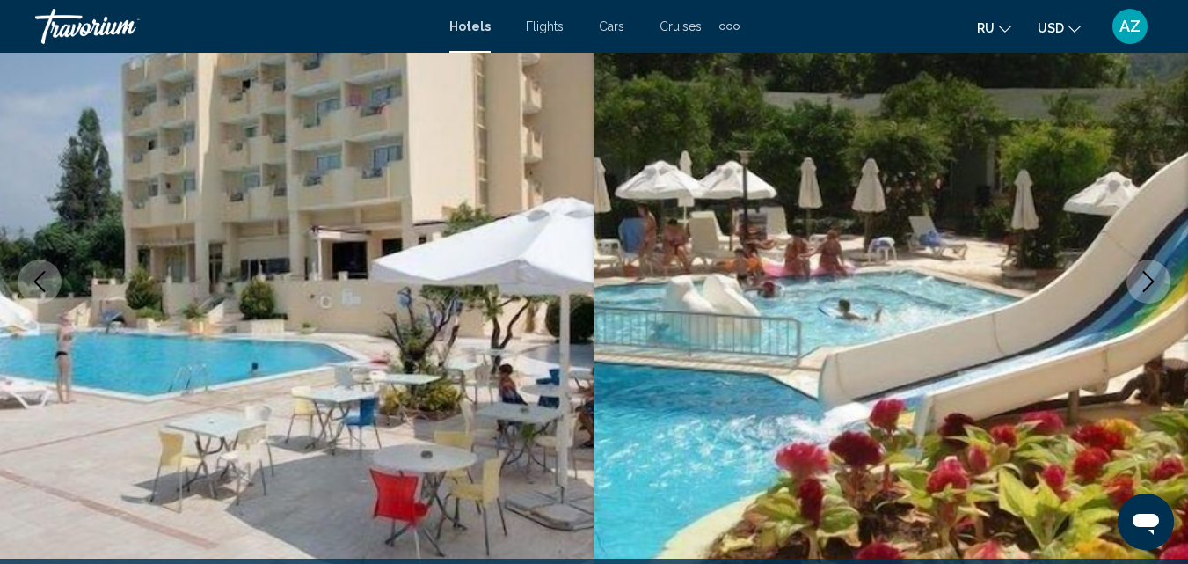
click at [1141, 288] on icon "Next image" at bounding box center [1148, 281] width 21 height 21
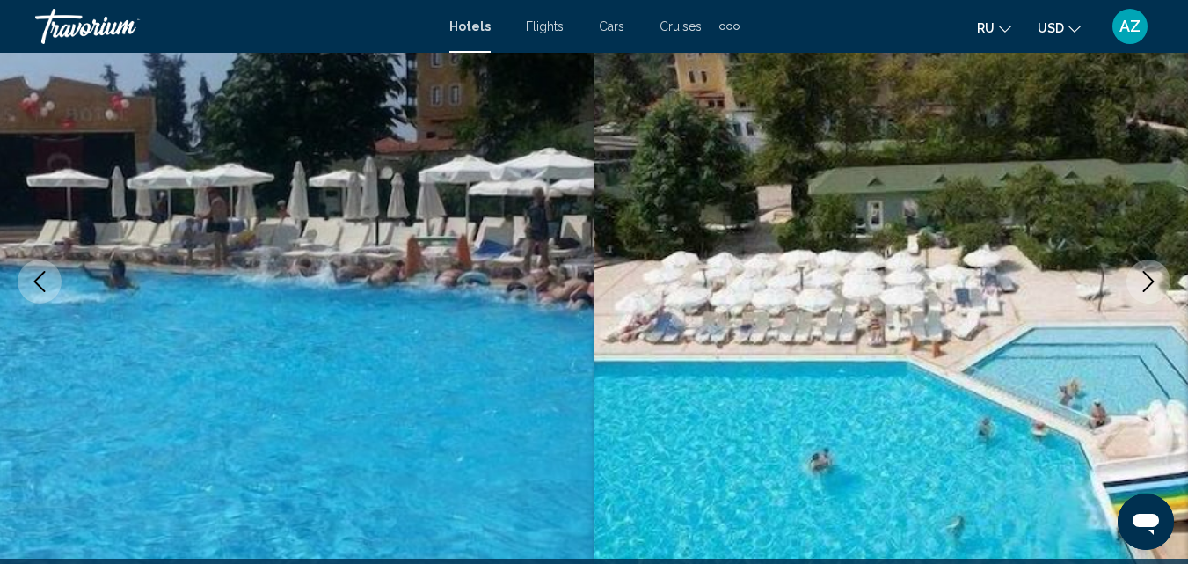
click at [1141, 288] on icon "Next image" at bounding box center [1148, 281] width 21 height 21
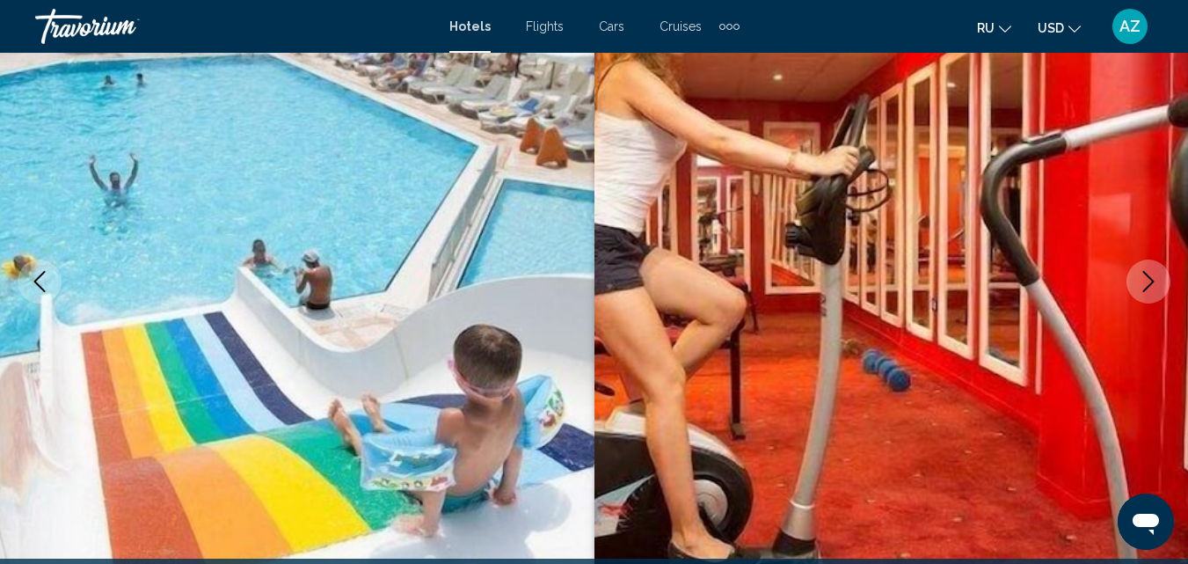
click at [1141, 288] on icon "Next image" at bounding box center [1148, 281] width 21 height 21
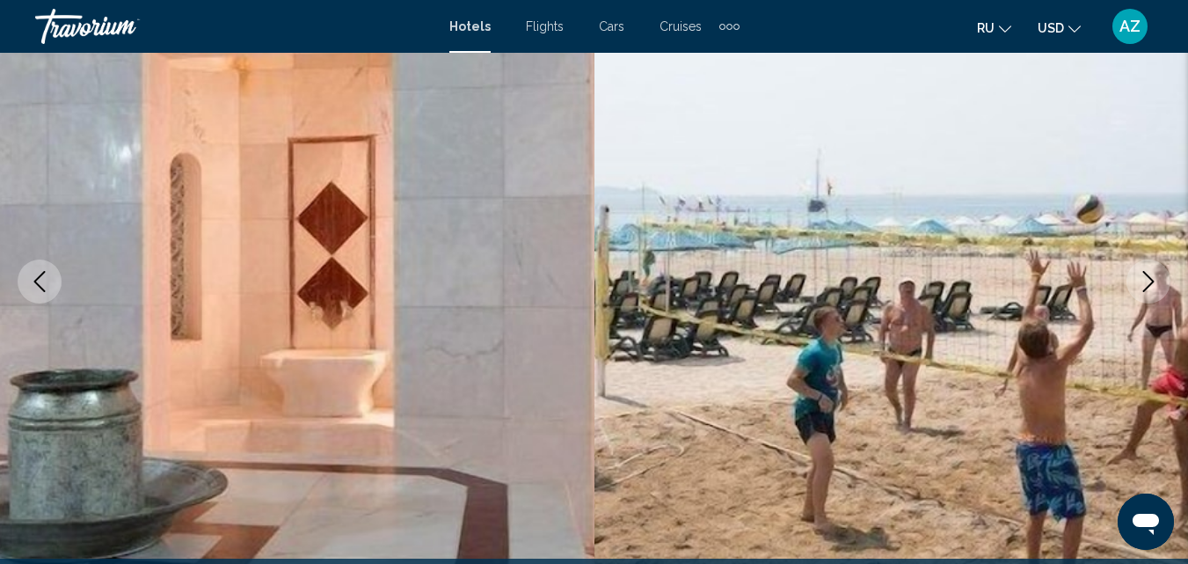
click at [1141, 288] on icon "Next image" at bounding box center [1148, 281] width 21 height 21
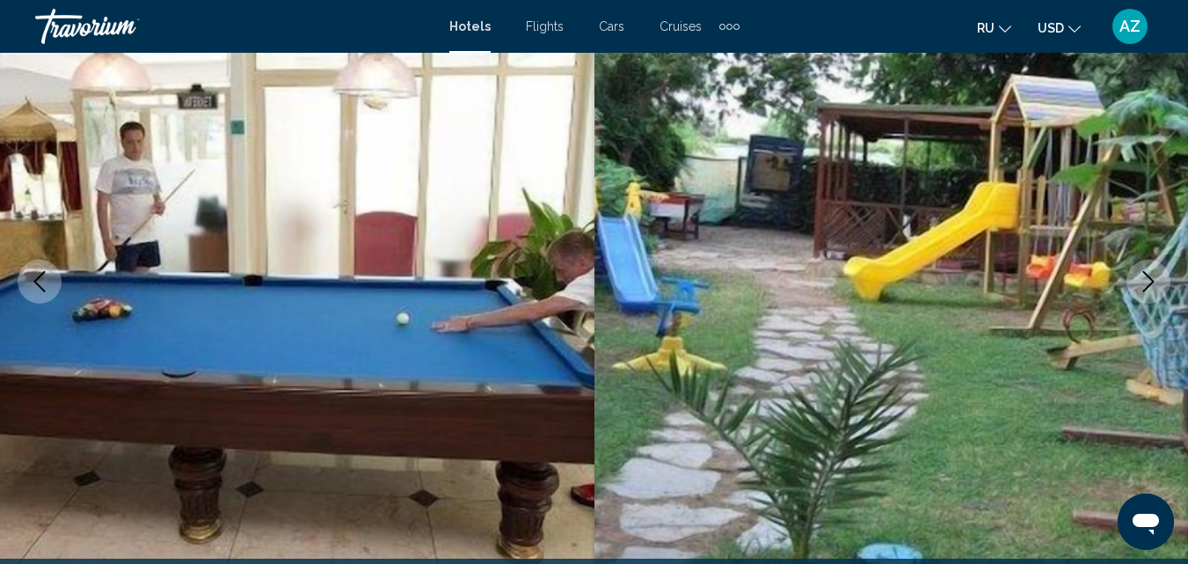
click at [1141, 288] on icon "Next image" at bounding box center [1148, 281] width 21 height 21
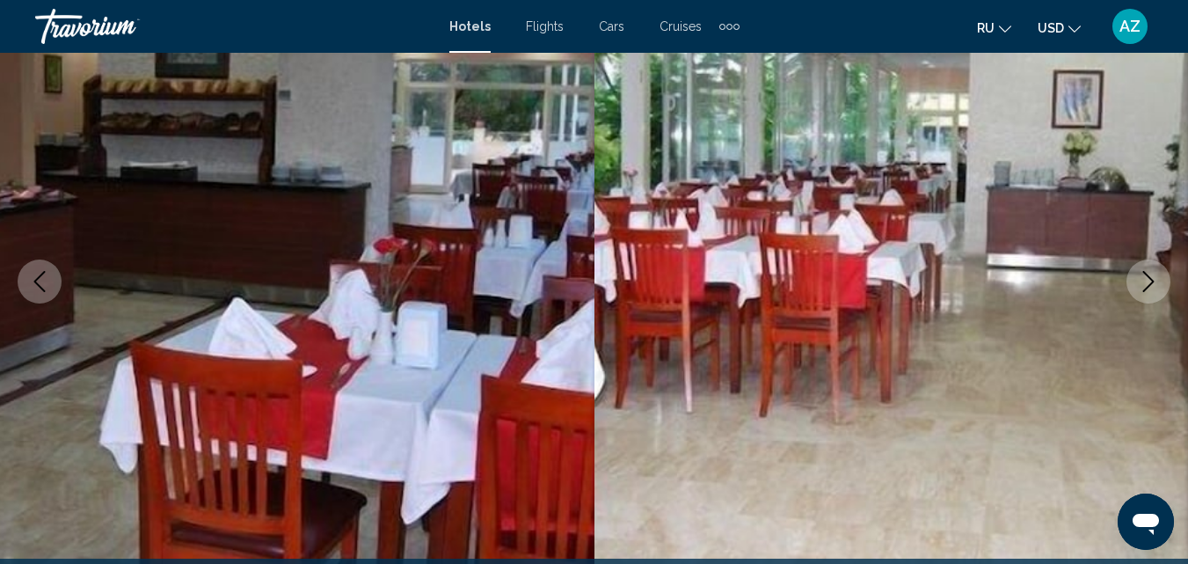
click at [1141, 288] on icon "Next image" at bounding box center [1148, 281] width 21 height 21
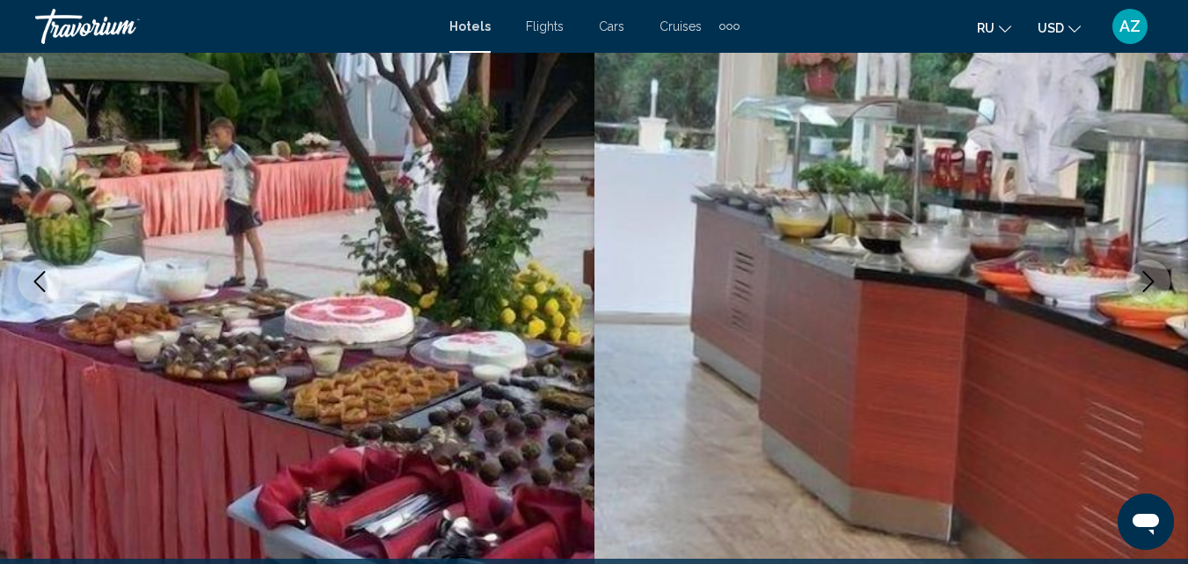
click at [1141, 288] on icon "Next image" at bounding box center [1148, 281] width 21 height 21
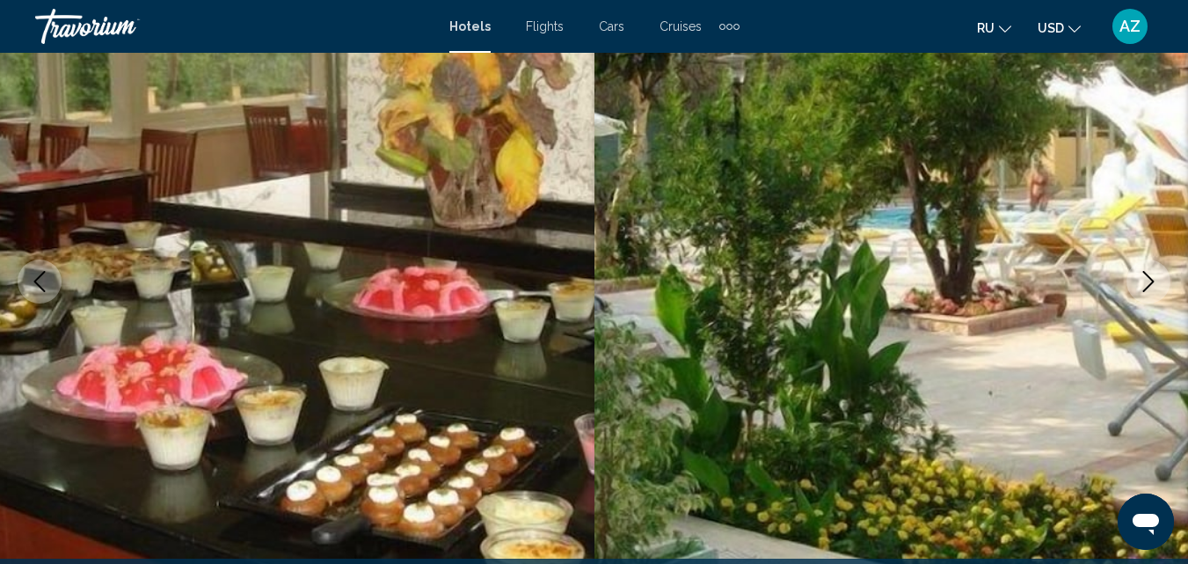
click at [1141, 288] on icon "Next image" at bounding box center [1148, 281] width 21 height 21
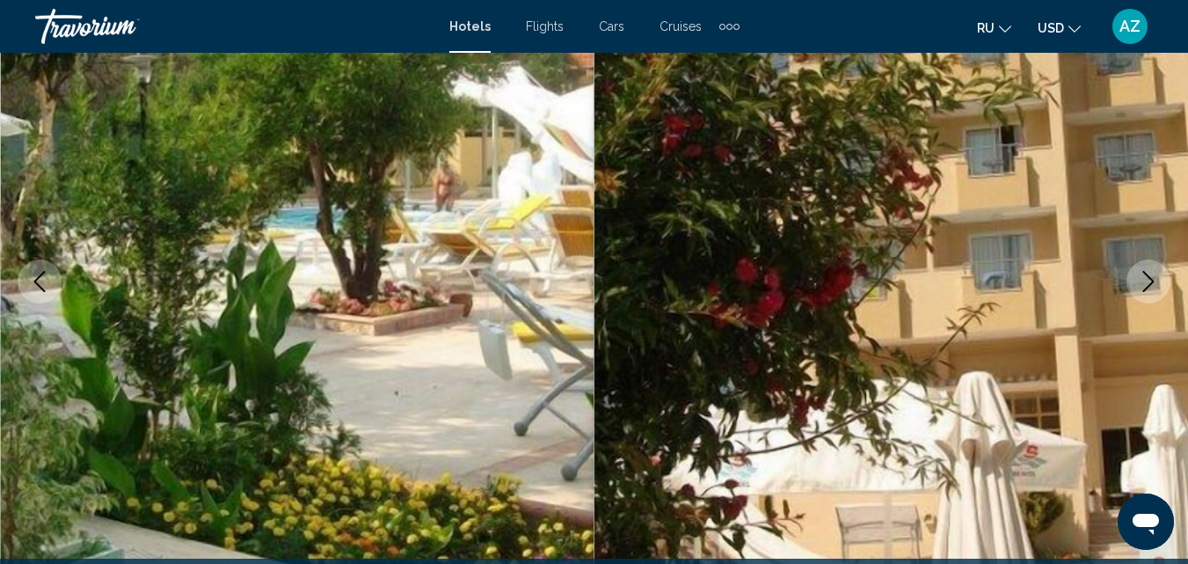
click at [1141, 288] on icon "Next image" at bounding box center [1148, 281] width 21 height 21
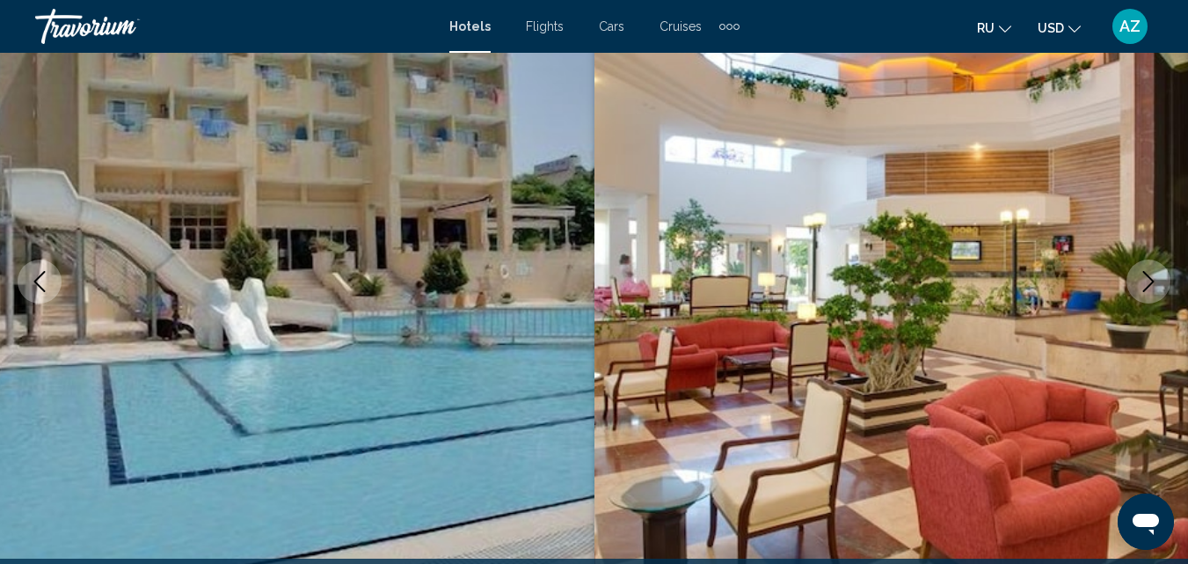
click at [1141, 288] on icon "Next image" at bounding box center [1148, 281] width 21 height 21
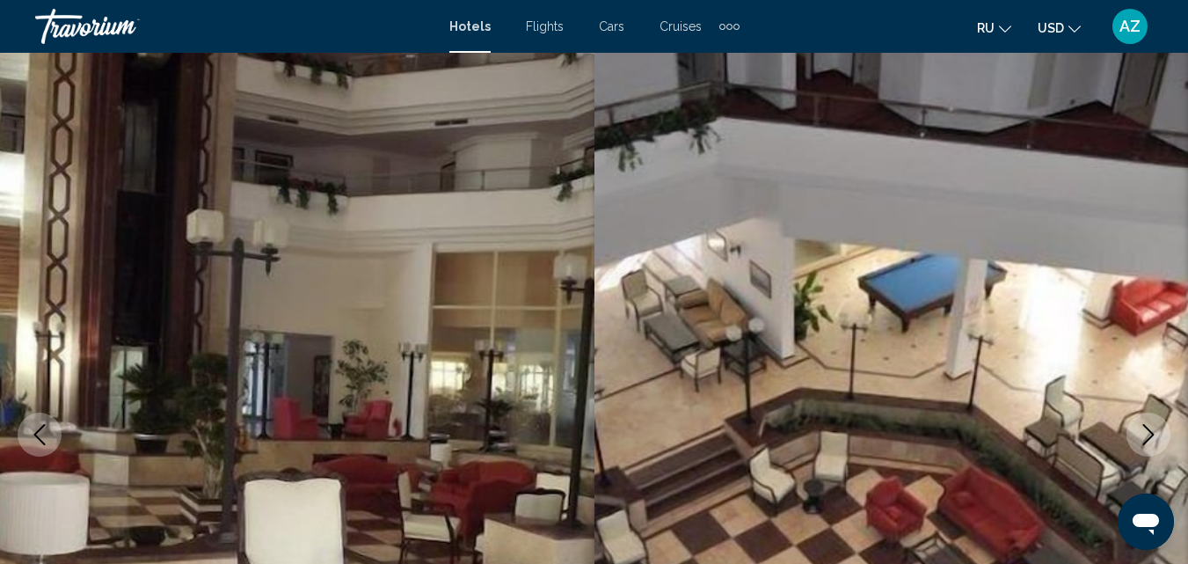
scroll to position [0, 0]
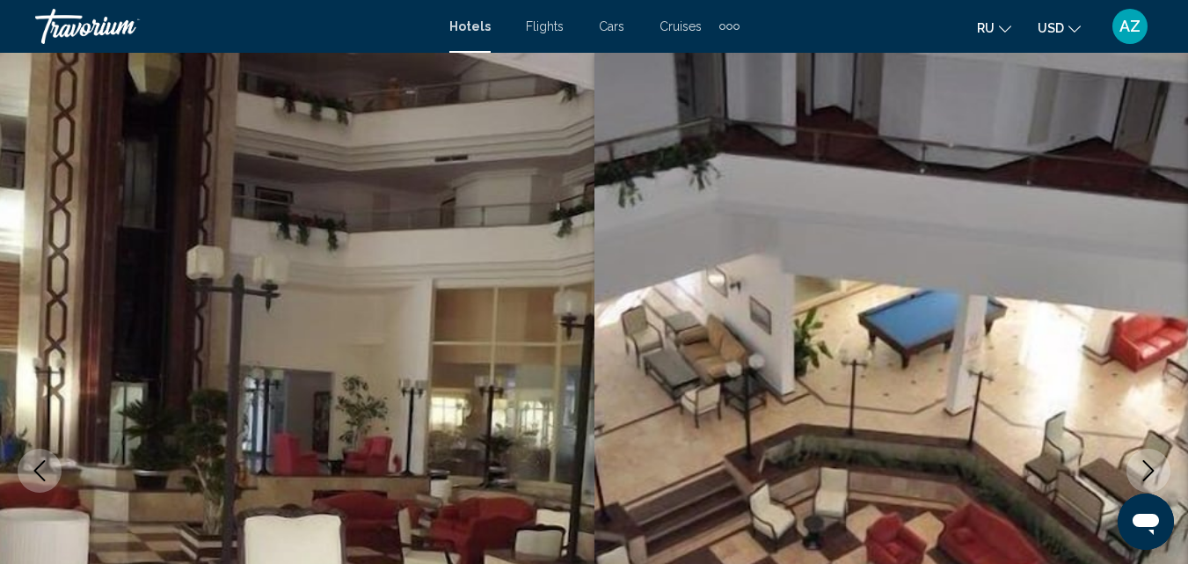
click at [1069, 149] on img "Main content" at bounding box center [891, 470] width 594 height 835
click at [299, 129] on img "Main content" at bounding box center [297, 470] width 594 height 835
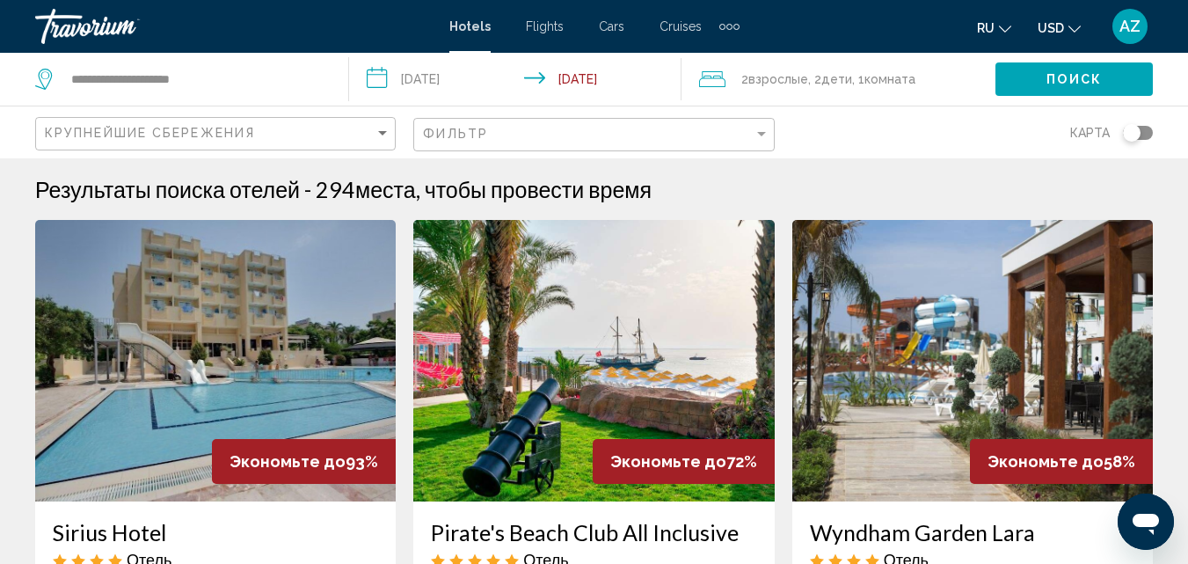
click at [261, 329] on img "Main content" at bounding box center [215, 360] width 361 height 281
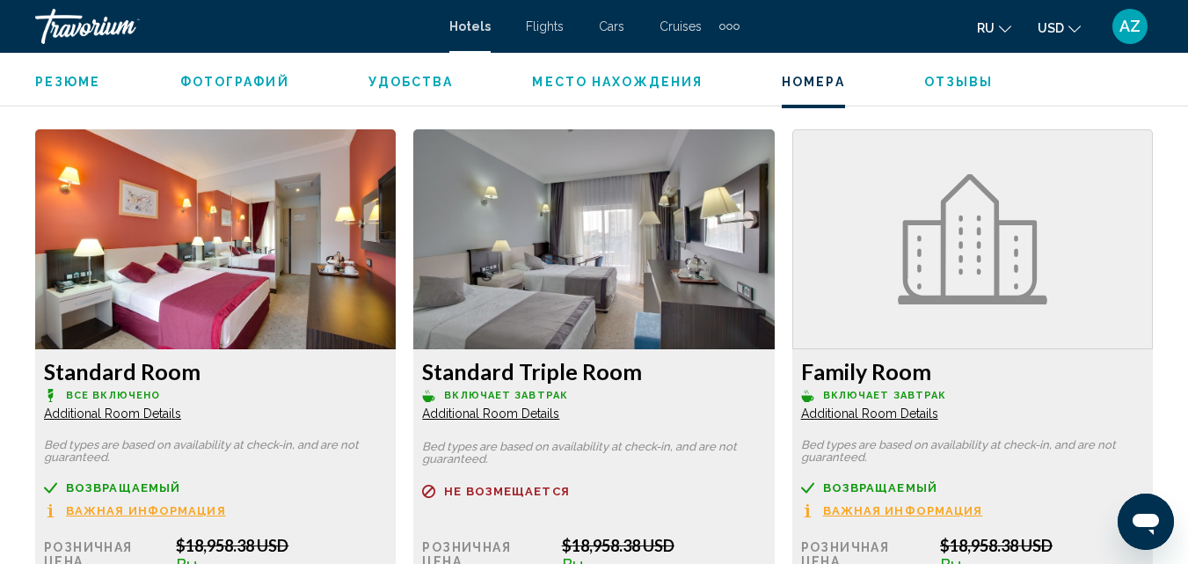
scroll to position [2585, 0]
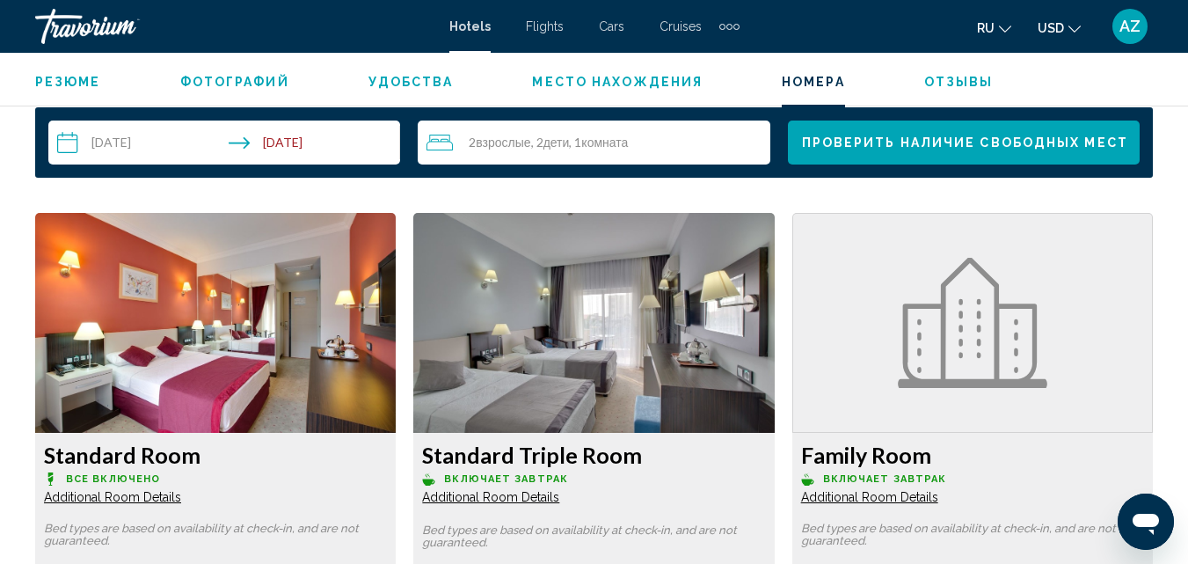
click at [161, 496] on span "Additional Room Details" at bounding box center [112, 497] width 137 height 14
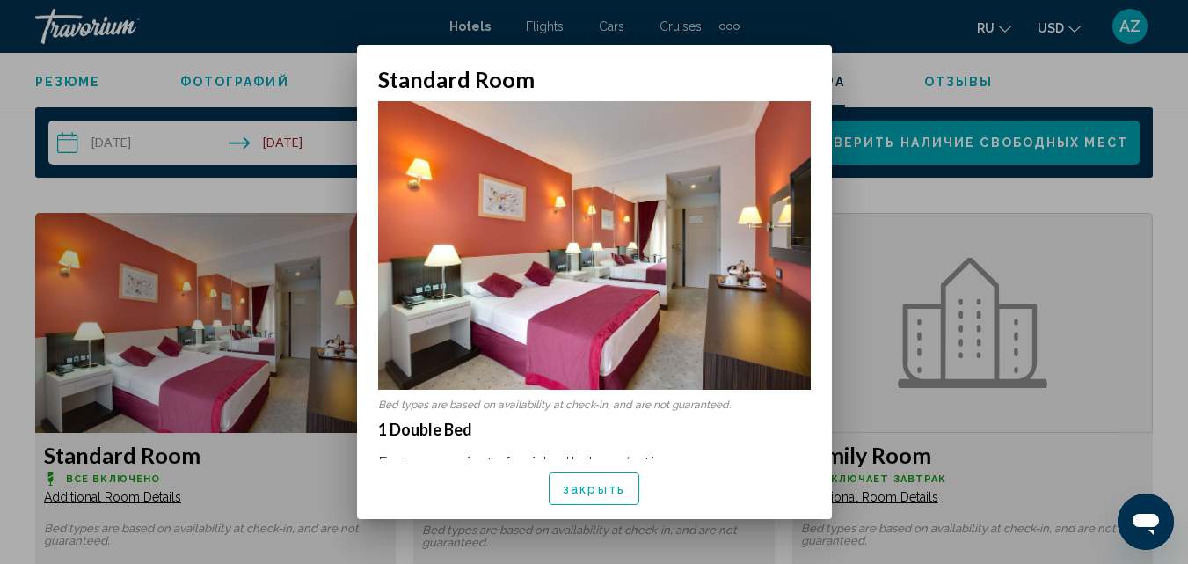
scroll to position [0, 0]
click at [266, 452] on div at bounding box center [594, 282] width 1188 height 564
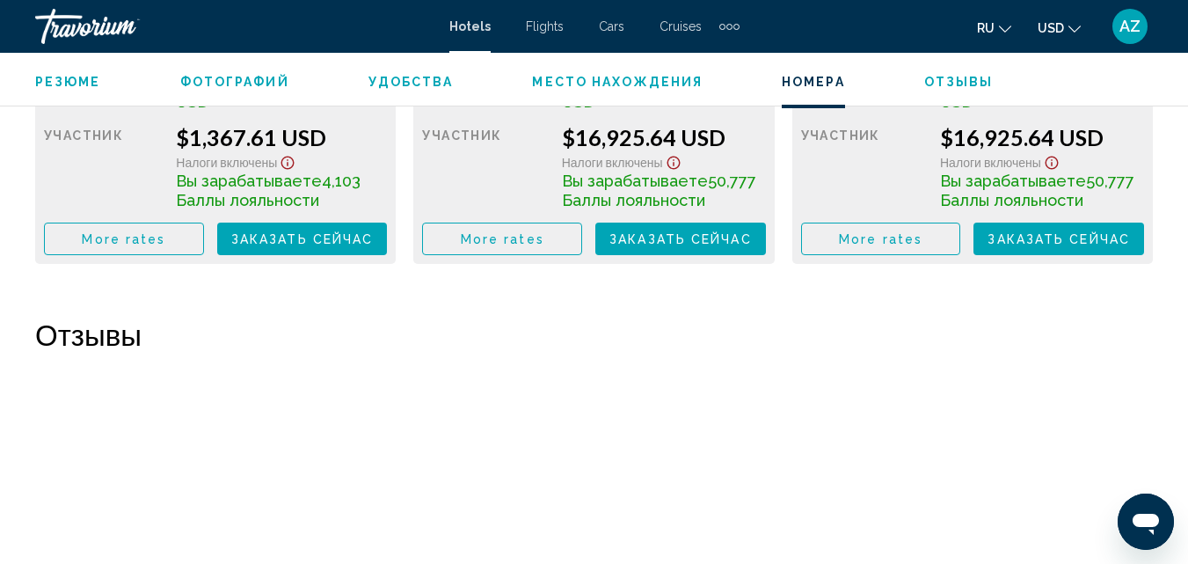
scroll to position [3176, 0]
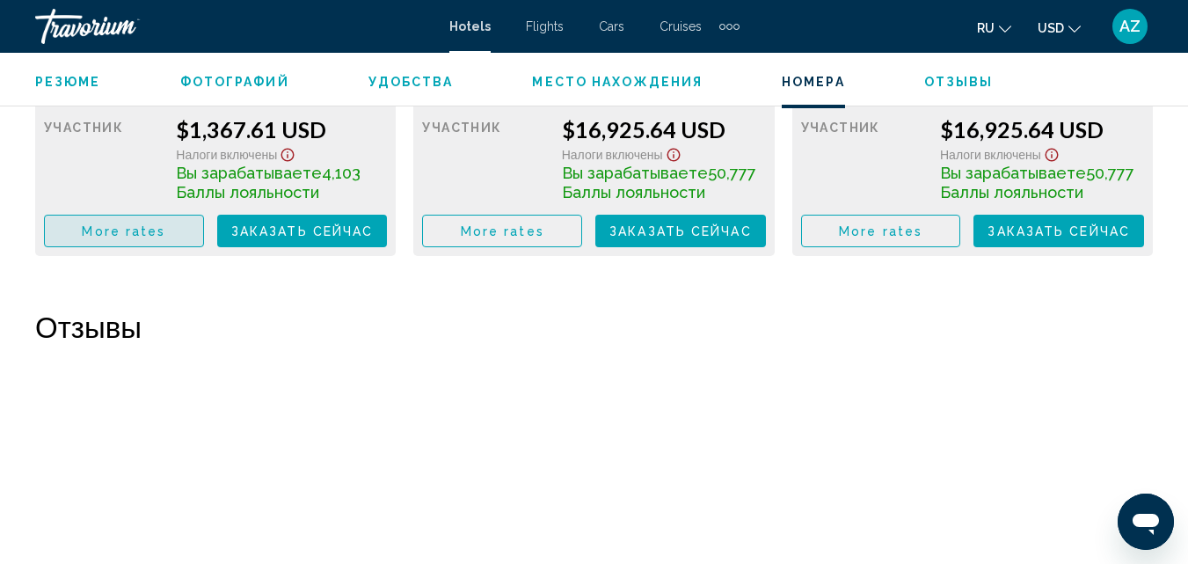
click at [82, 235] on button "More rates" at bounding box center [124, 231] width 160 height 33
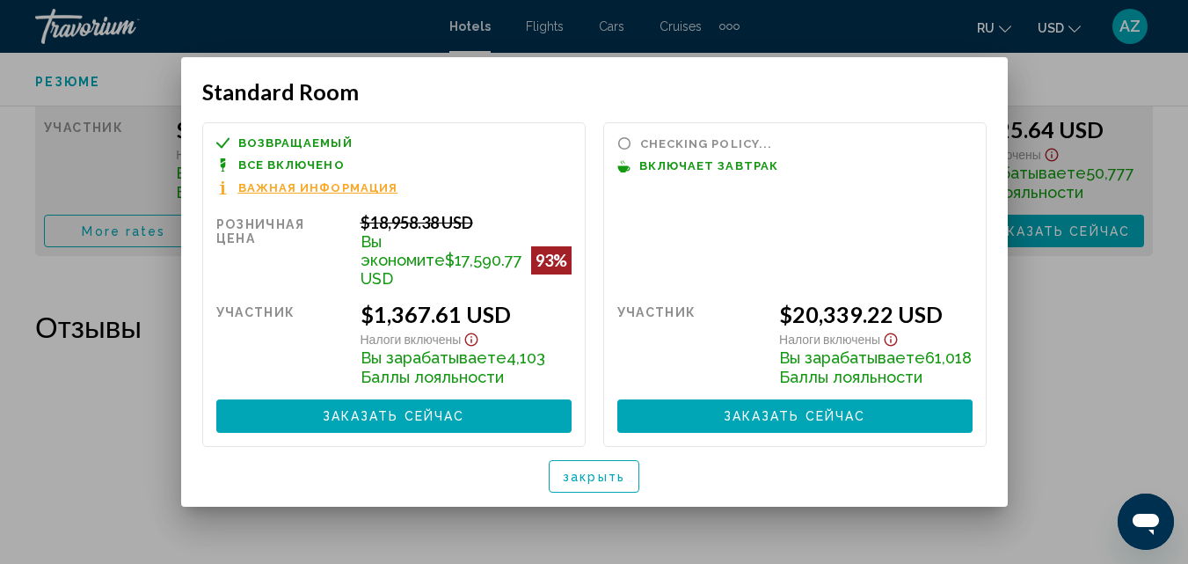
scroll to position [0, 0]
click at [1122, 359] on div at bounding box center [594, 282] width 1188 height 564
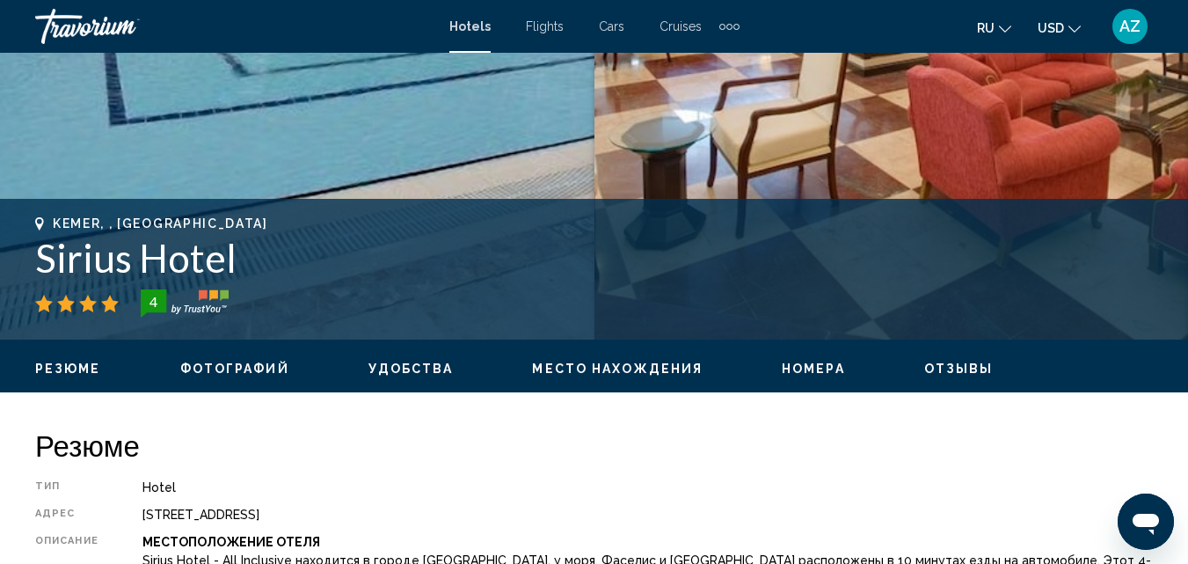
scroll to position [542, 0]
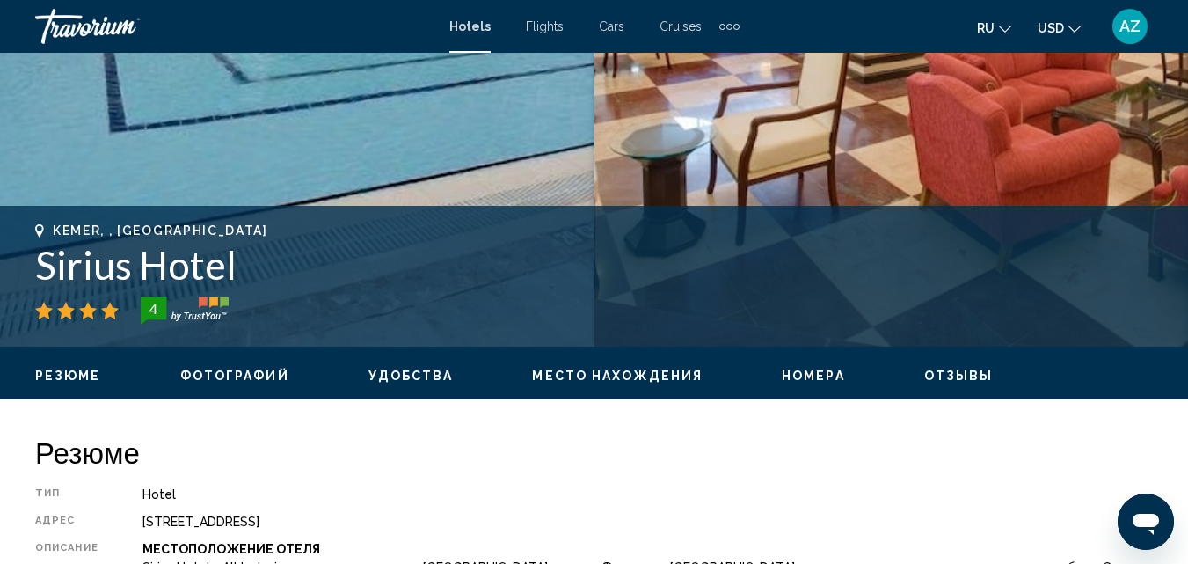
drag, startPoint x: 26, startPoint y: 271, endPoint x: 236, endPoint y: 266, distance: 210.2
click at [236, 266] on div "Kemer, , [GEOGRAPHIC_DATA] [GEOGRAPHIC_DATA] 4 адрес [STREET_ADDRESS]" at bounding box center [594, 276] width 1188 height 106
copy h1 "Sirius Hotel"
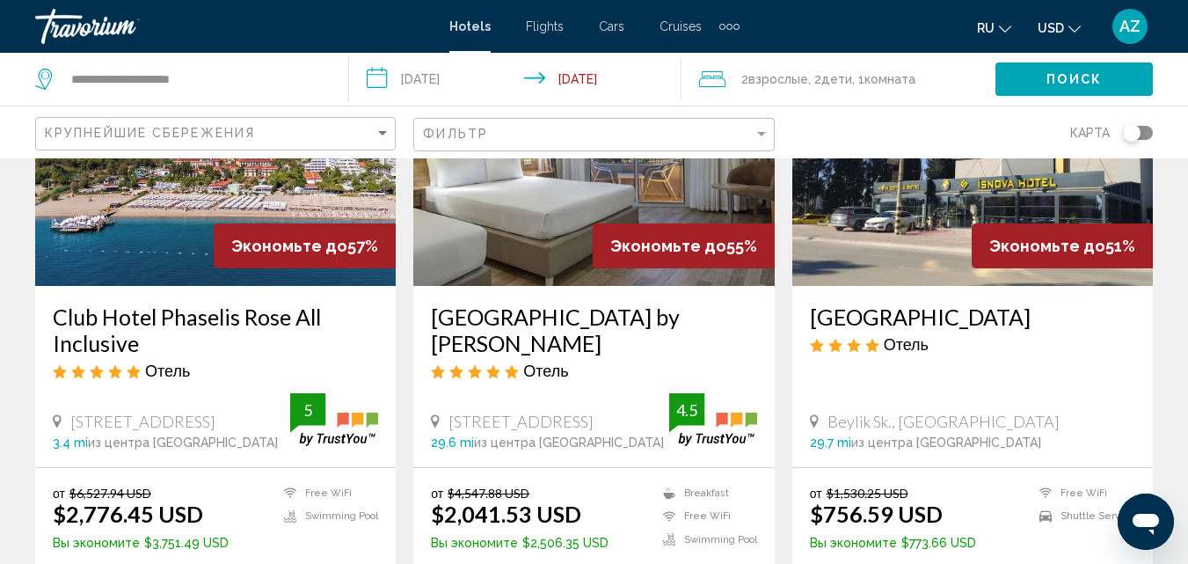
scroll to position [884, 0]
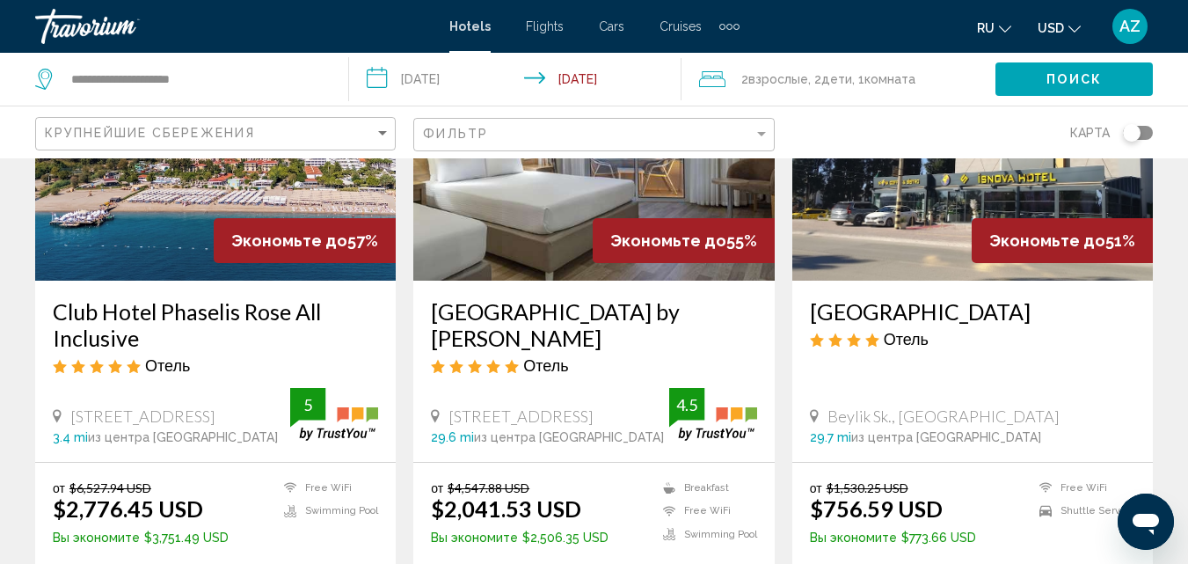
click at [160, 214] on img "Main content" at bounding box center [215, 139] width 361 height 281
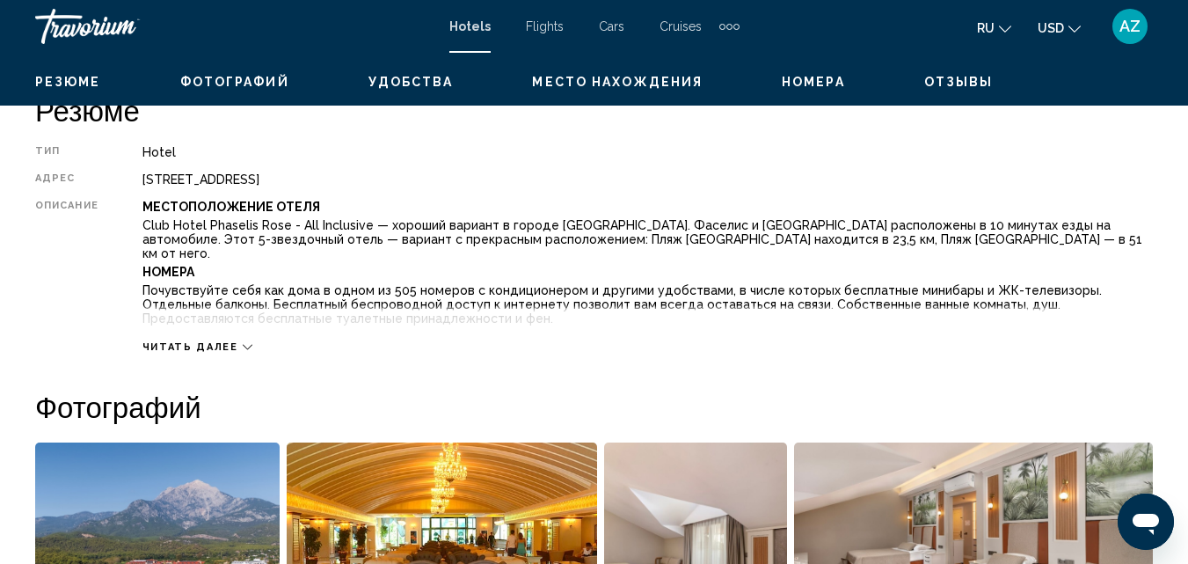
scroll to position [189, 0]
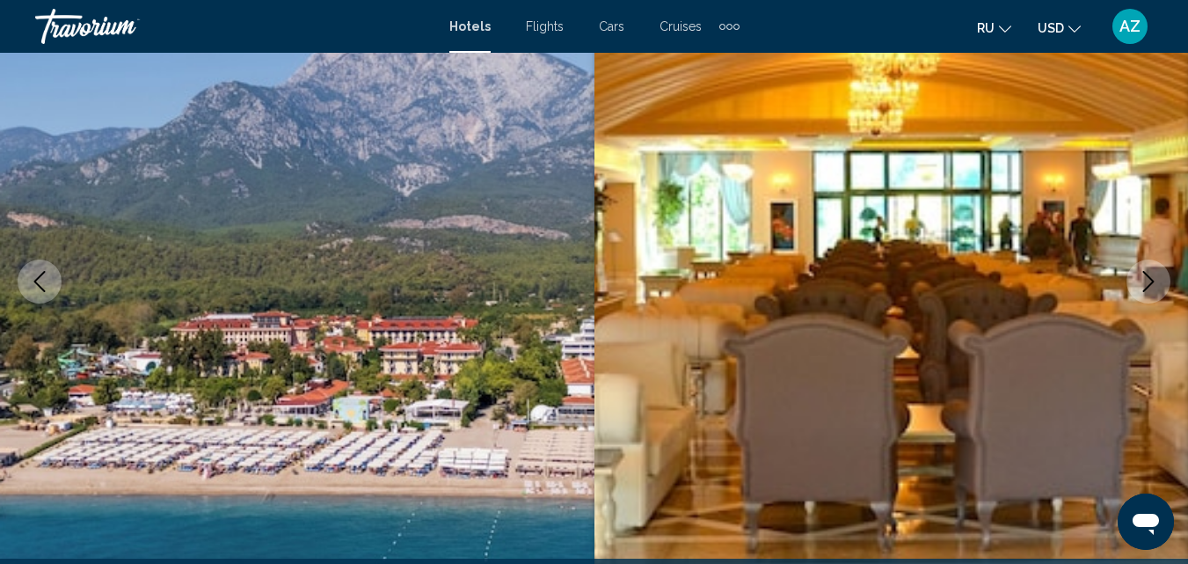
click at [1151, 283] on icon "Next image" at bounding box center [1148, 281] width 11 height 21
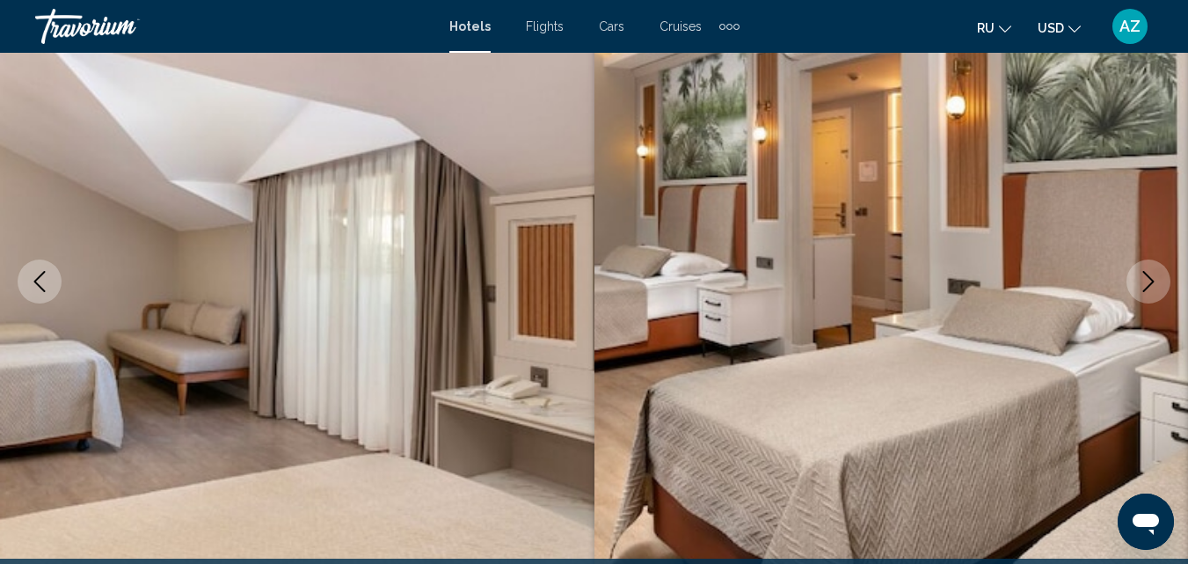
click at [1151, 283] on icon "Next image" at bounding box center [1148, 281] width 11 height 21
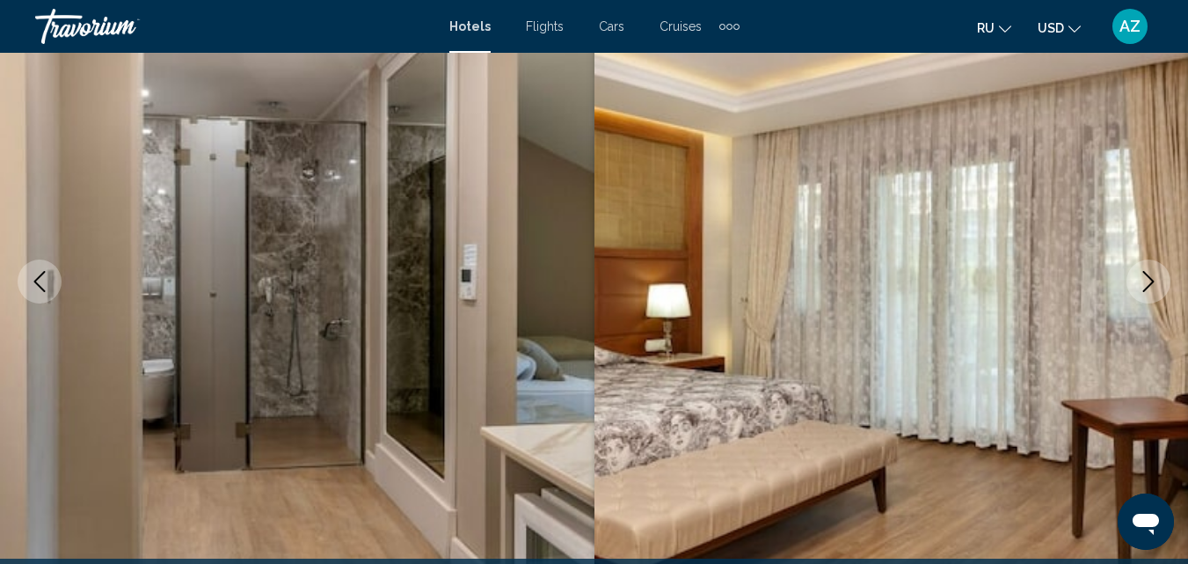
click at [1151, 283] on icon "Next image" at bounding box center [1148, 281] width 11 height 21
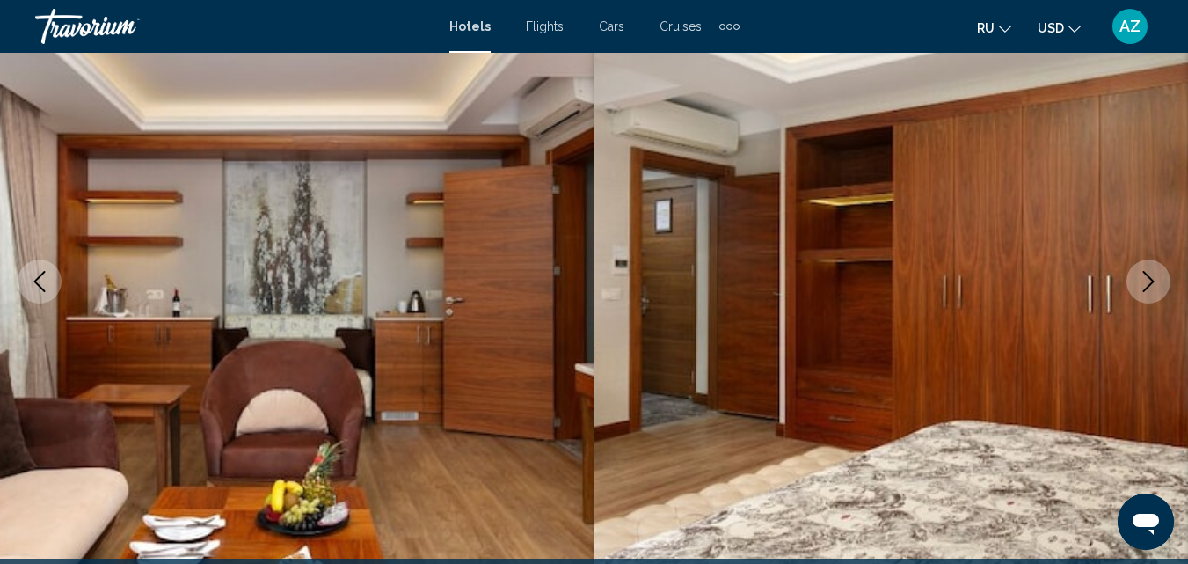
click at [1151, 283] on icon "Next image" at bounding box center [1148, 281] width 11 height 21
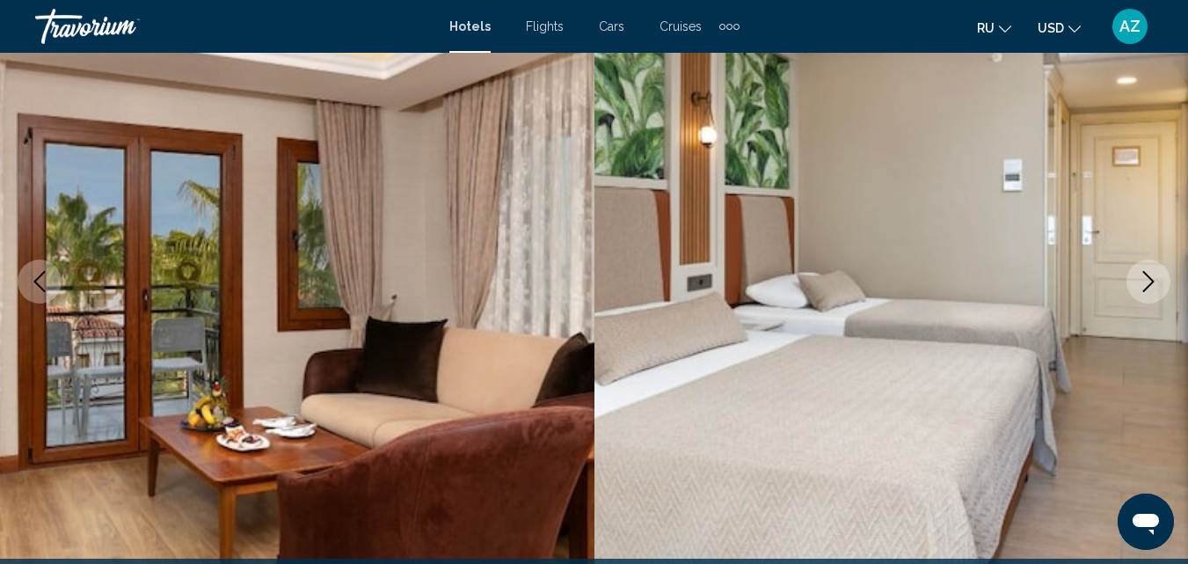
click at [1151, 283] on icon "Next image" at bounding box center [1148, 281] width 11 height 21
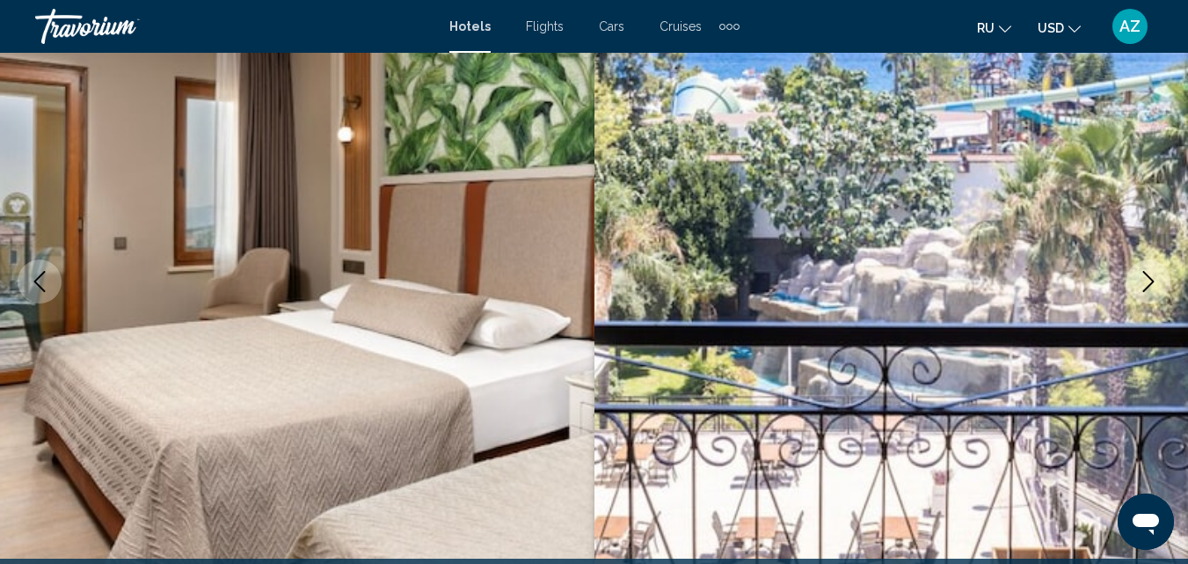
click at [1151, 283] on icon "Next image" at bounding box center [1148, 281] width 11 height 21
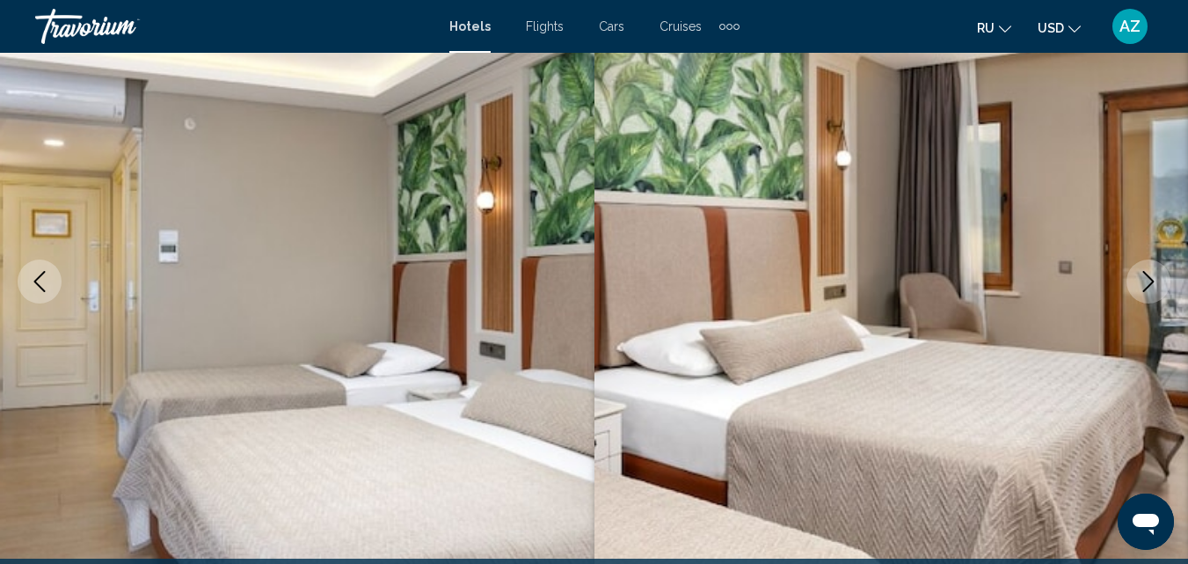
click at [1151, 283] on icon "Next image" at bounding box center [1148, 281] width 11 height 21
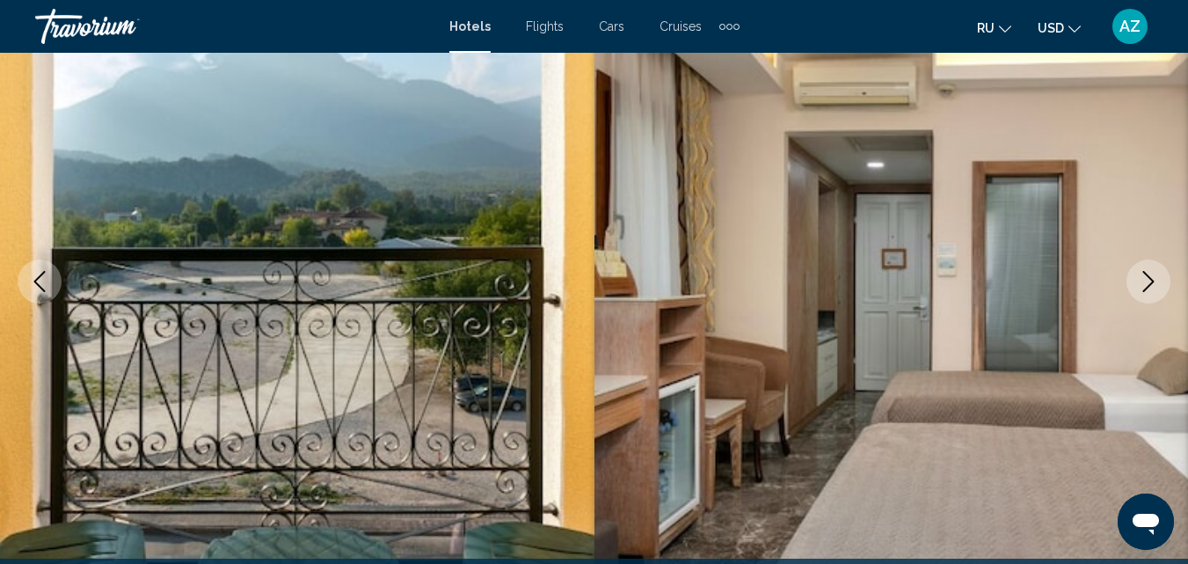
click at [1151, 283] on icon "Next image" at bounding box center [1148, 281] width 11 height 21
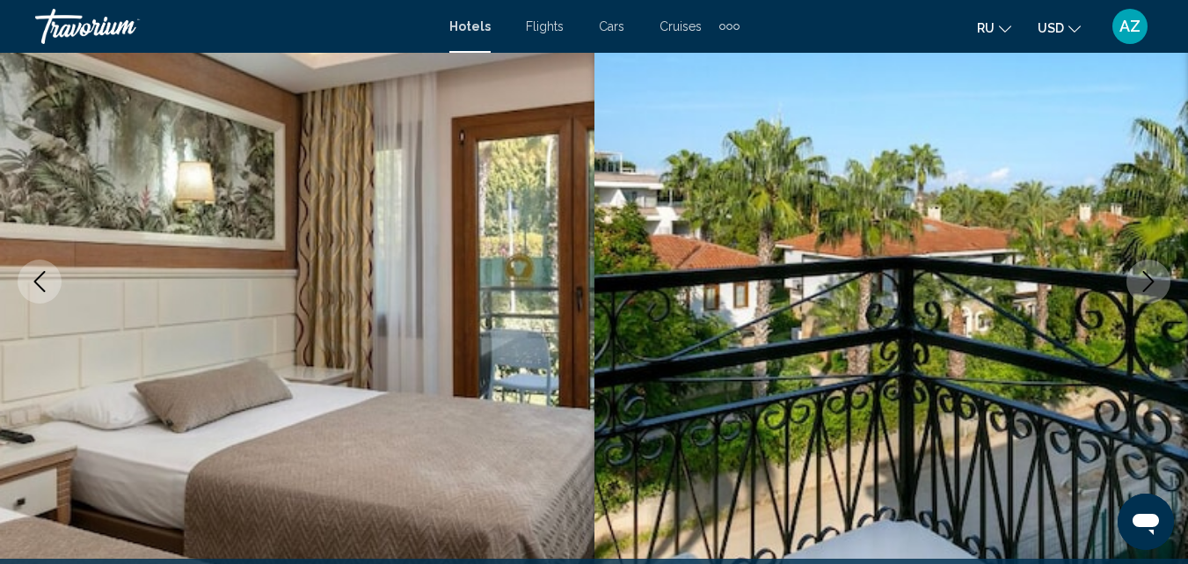
click at [237, 259] on img "Main content" at bounding box center [297, 281] width 594 height 835
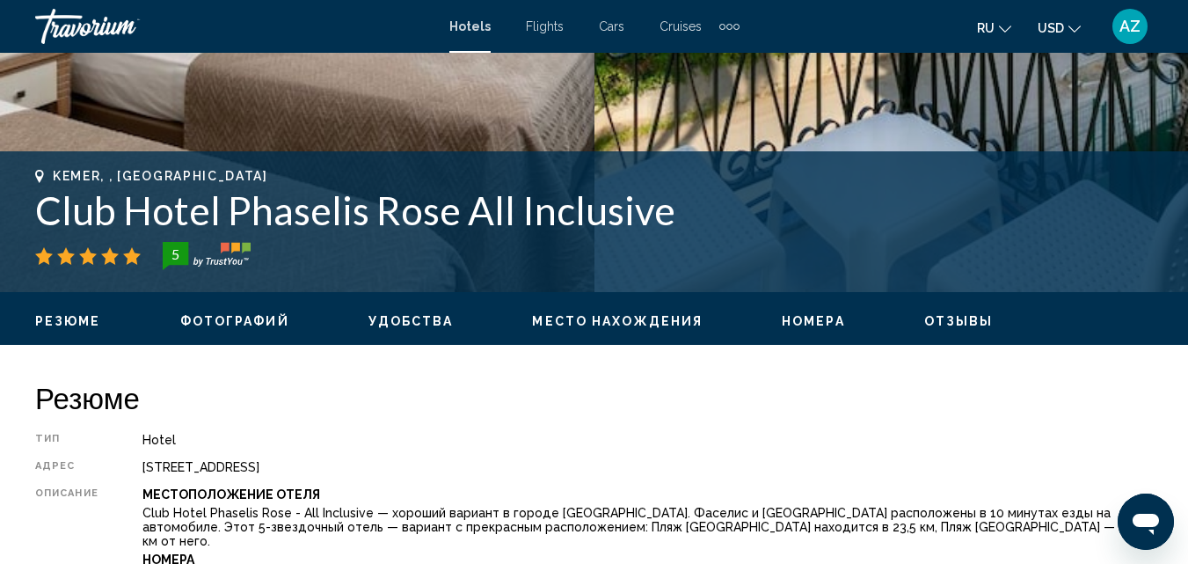
scroll to position [0, 0]
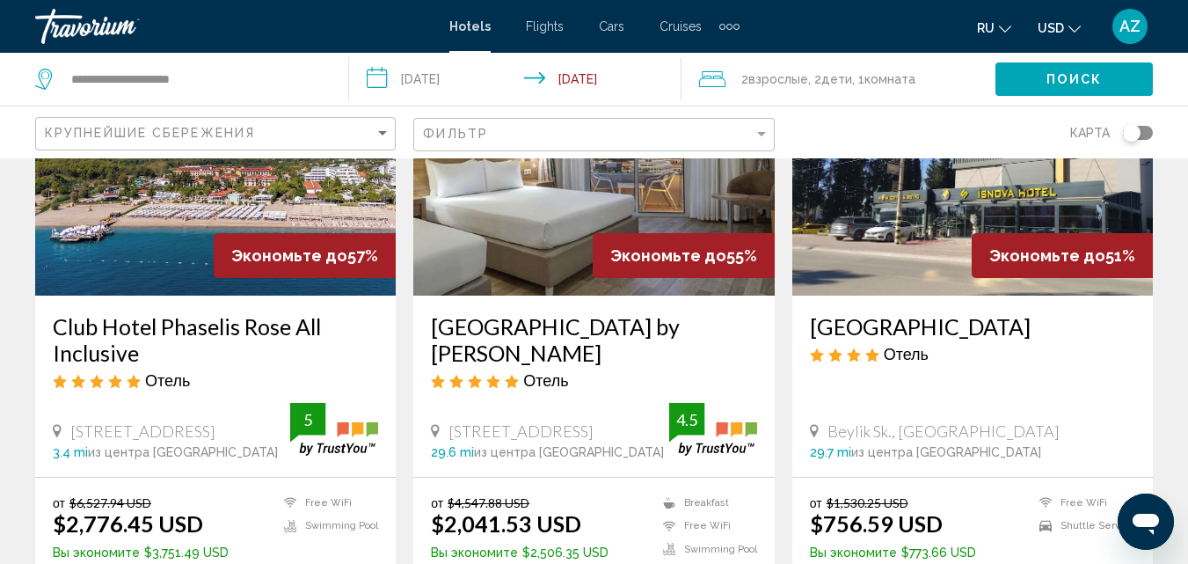
scroll to position [873, 0]
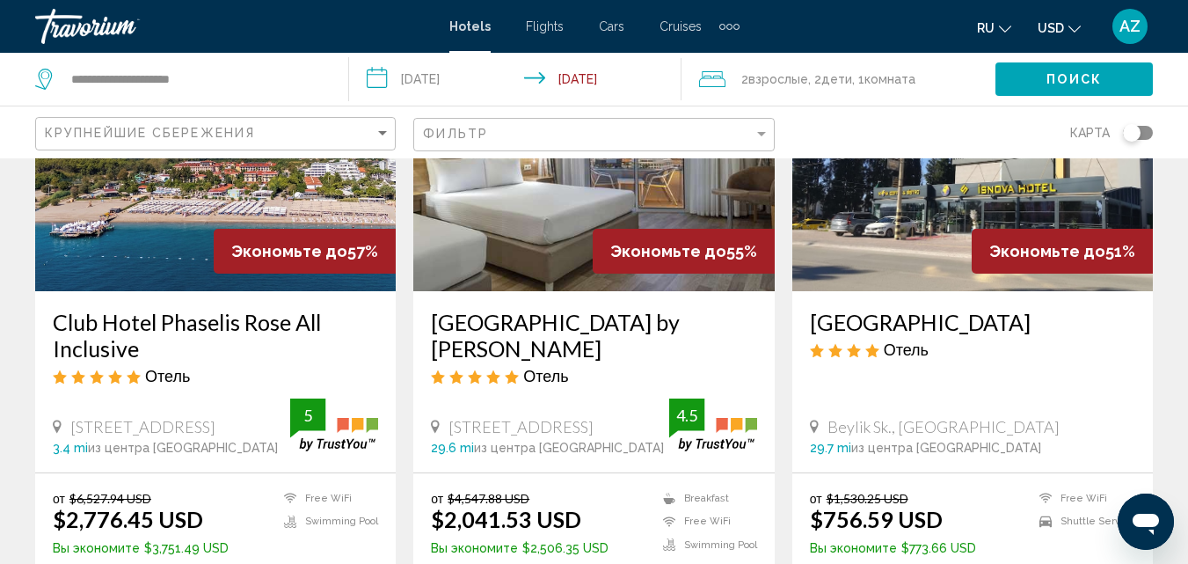
drag, startPoint x: 52, startPoint y: 304, endPoint x: 167, endPoint y: 336, distance: 119.5
click at [167, 336] on div "Club Hotel Phaselis Rose All Inclusive Отель [STREET_ADDRESS] 3.4 mi из центра …" at bounding box center [215, 381] width 361 height 180
copy h3 "Club Hotel Phaselis Rose All Inclusive"
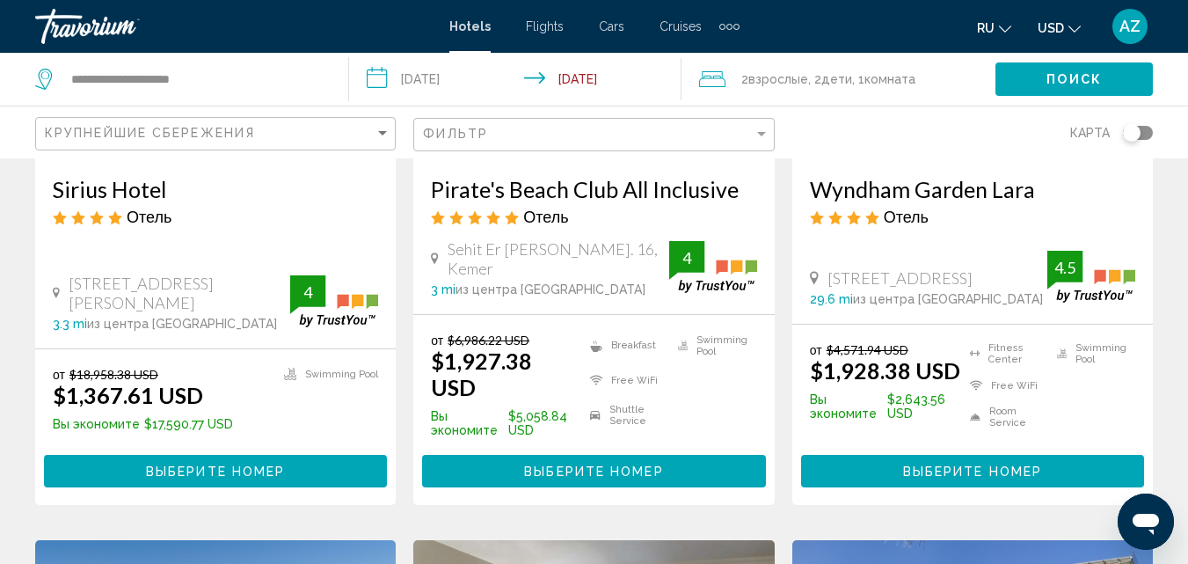
scroll to position [0, 0]
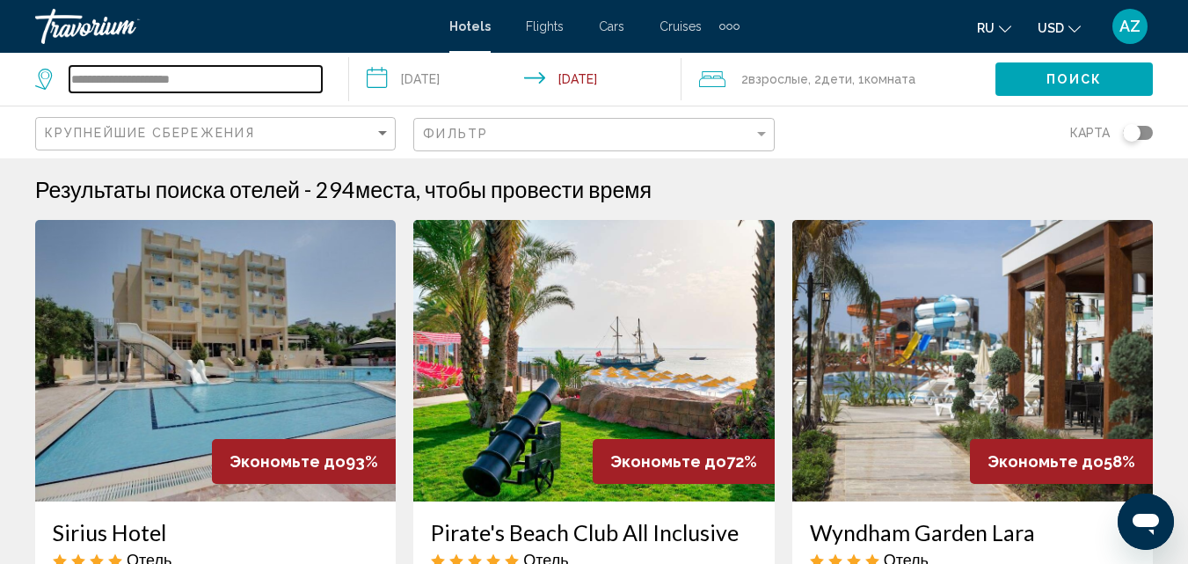
click at [268, 75] on input "**********" at bounding box center [195, 79] width 252 height 26
type input "*"
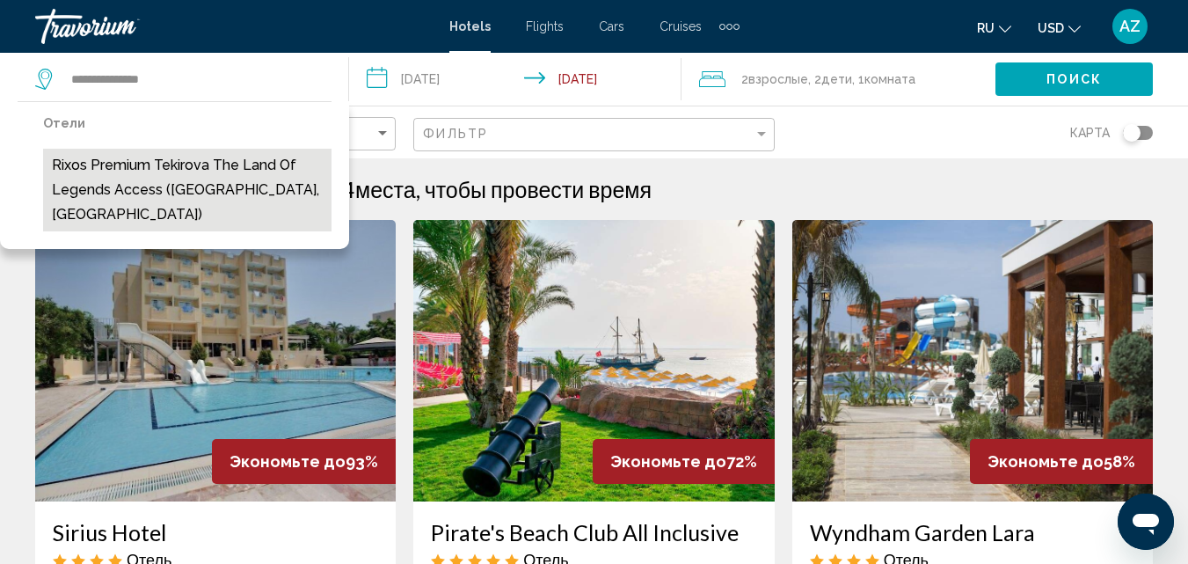
click at [150, 180] on button "Rixos Premium Tekirova The Land Of Legends Access ([GEOGRAPHIC_DATA], [GEOGRAPH…" at bounding box center [187, 190] width 288 height 83
type input "**********"
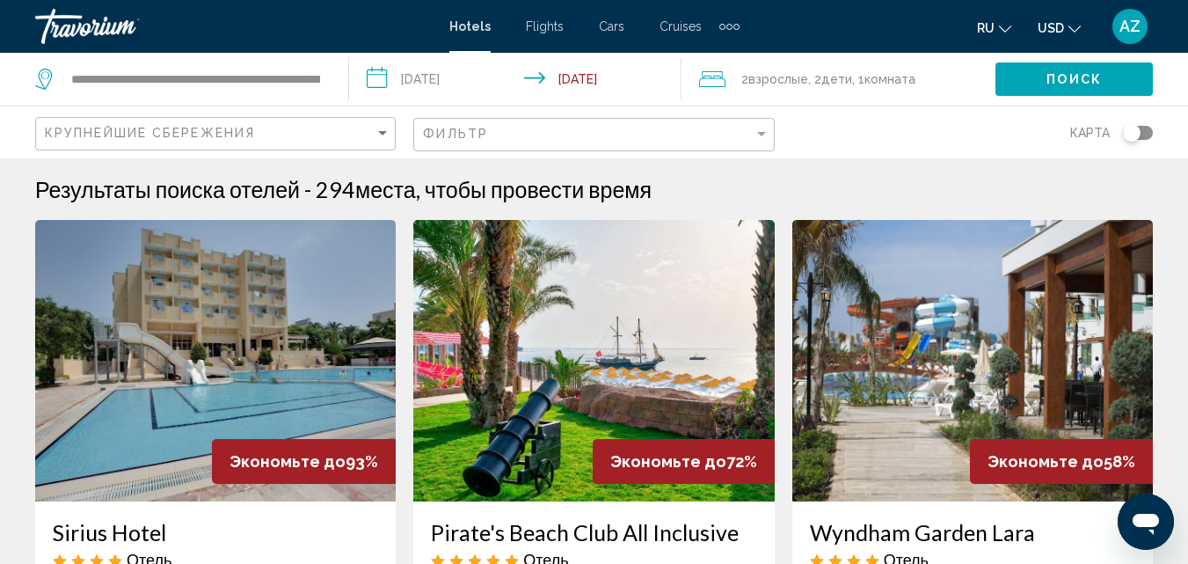
click at [1065, 80] on span "Поиск" at bounding box center [1073, 80] width 55 height 14
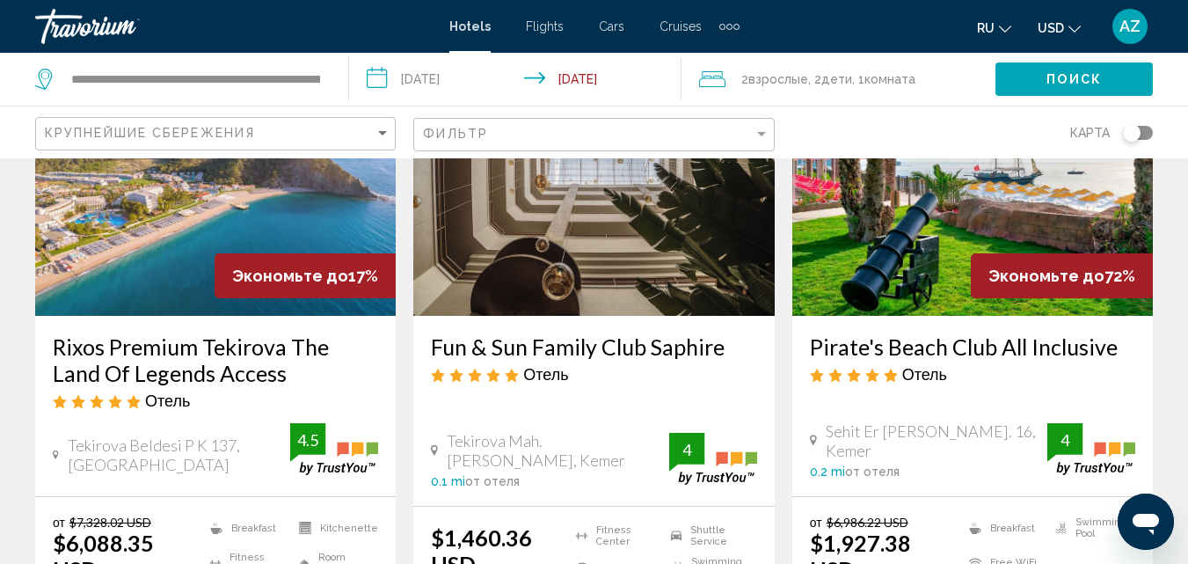
scroll to position [212, 0]
